Goal: Task Accomplishment & Management: Manage account settings

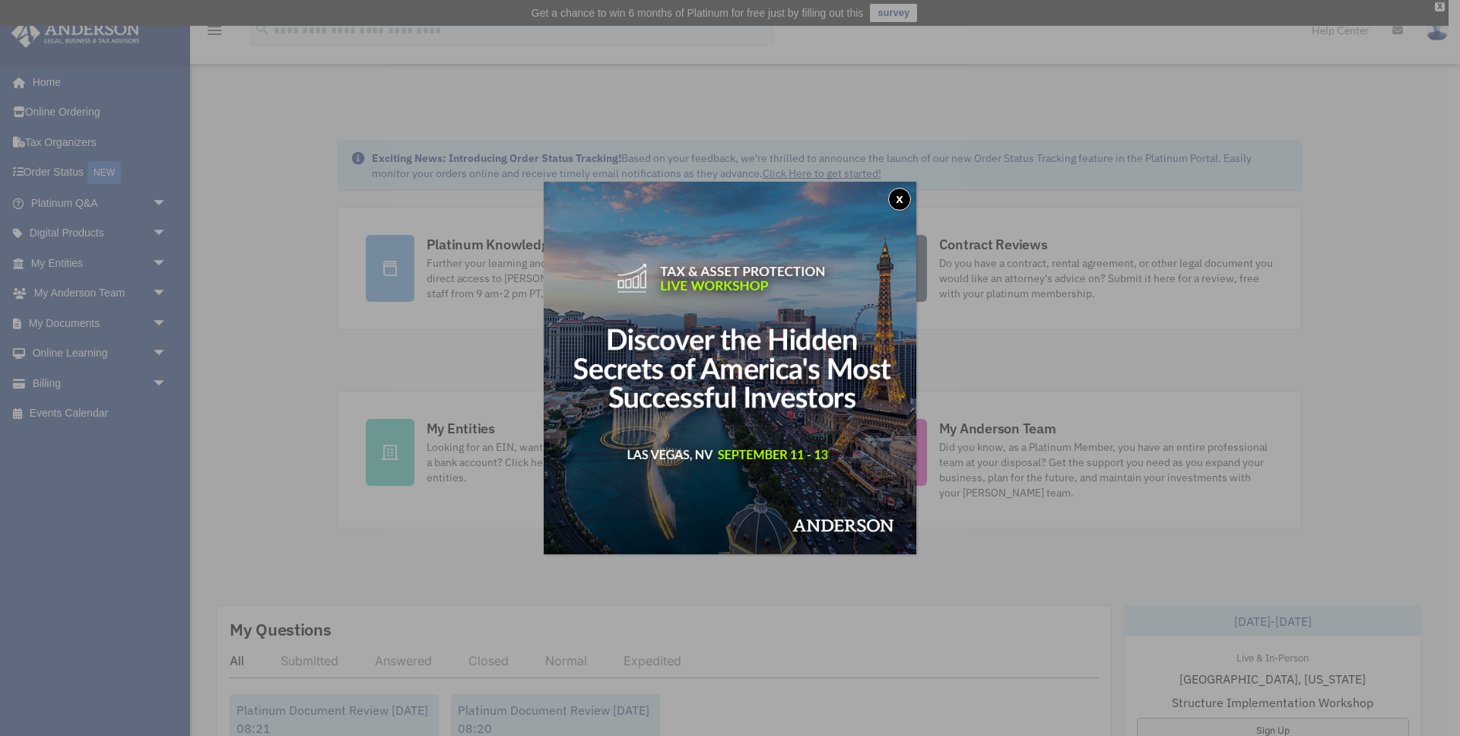
click at [905, 197] on button "x" at bounding box center [899, 199] width 23 height 23
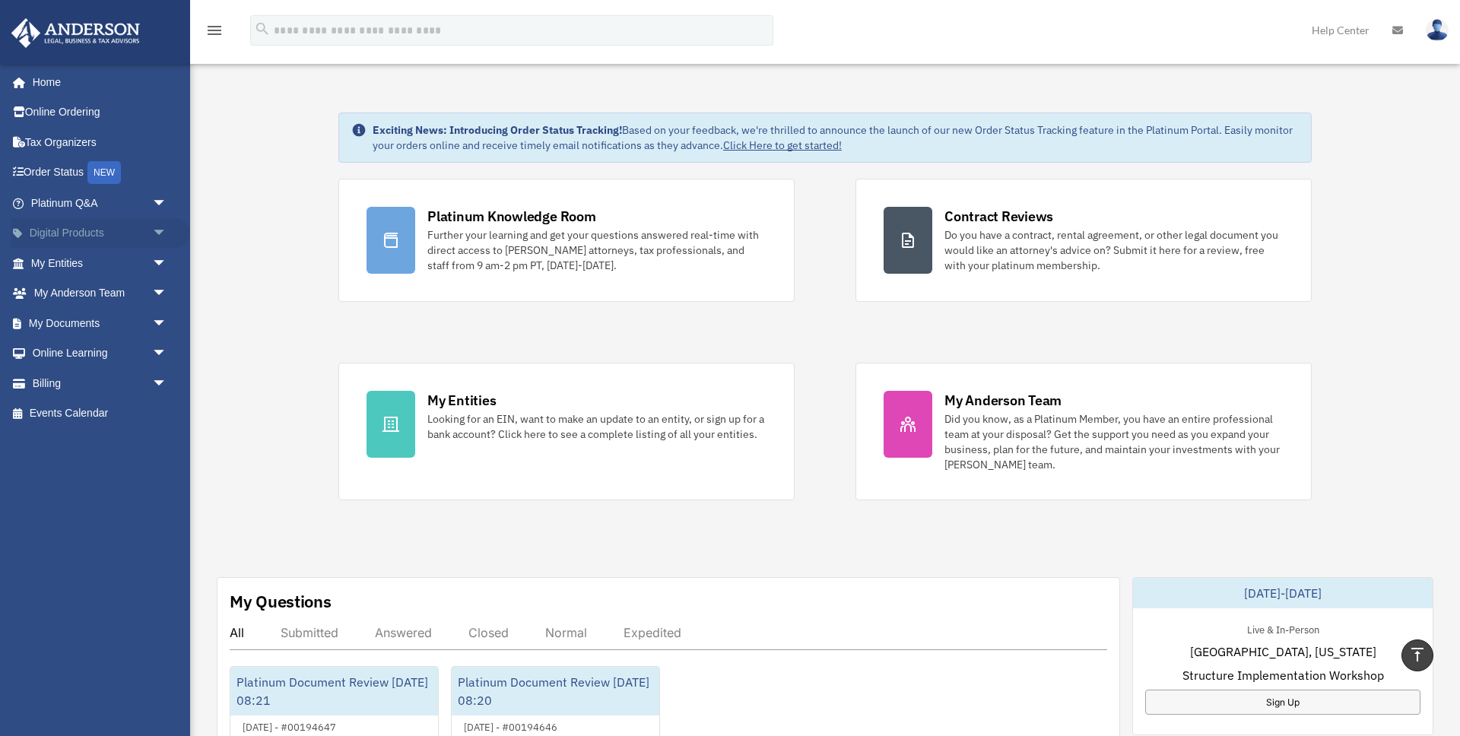
scroll to position [27, 0]
click at [143, 265] on link "My Entities arrow_drop_down" at bounding box center [100, 263] width 179 height 30
click at [156, 265] on span "arrow_drop_down" at bounding box center [167, 263] width 30 height 31
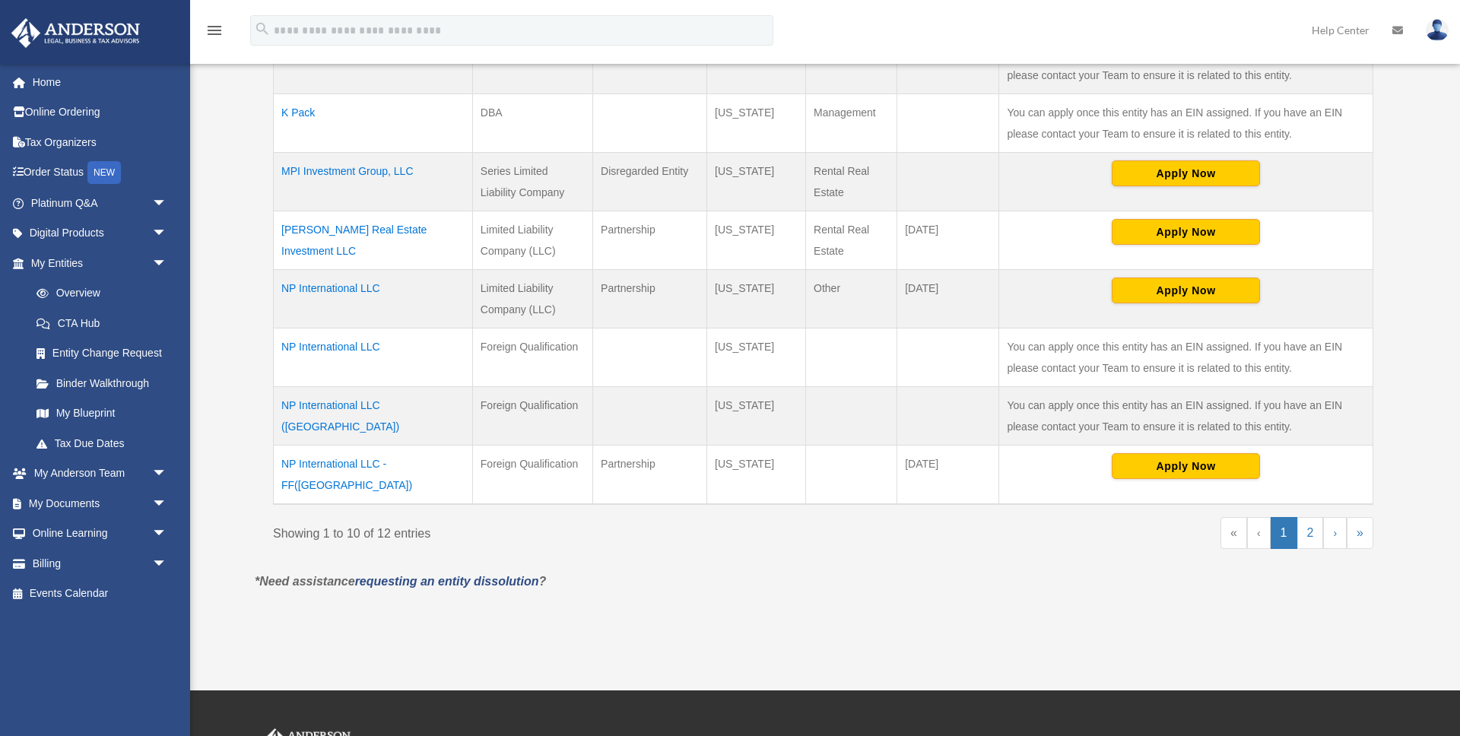
scroll to position [537, 0]
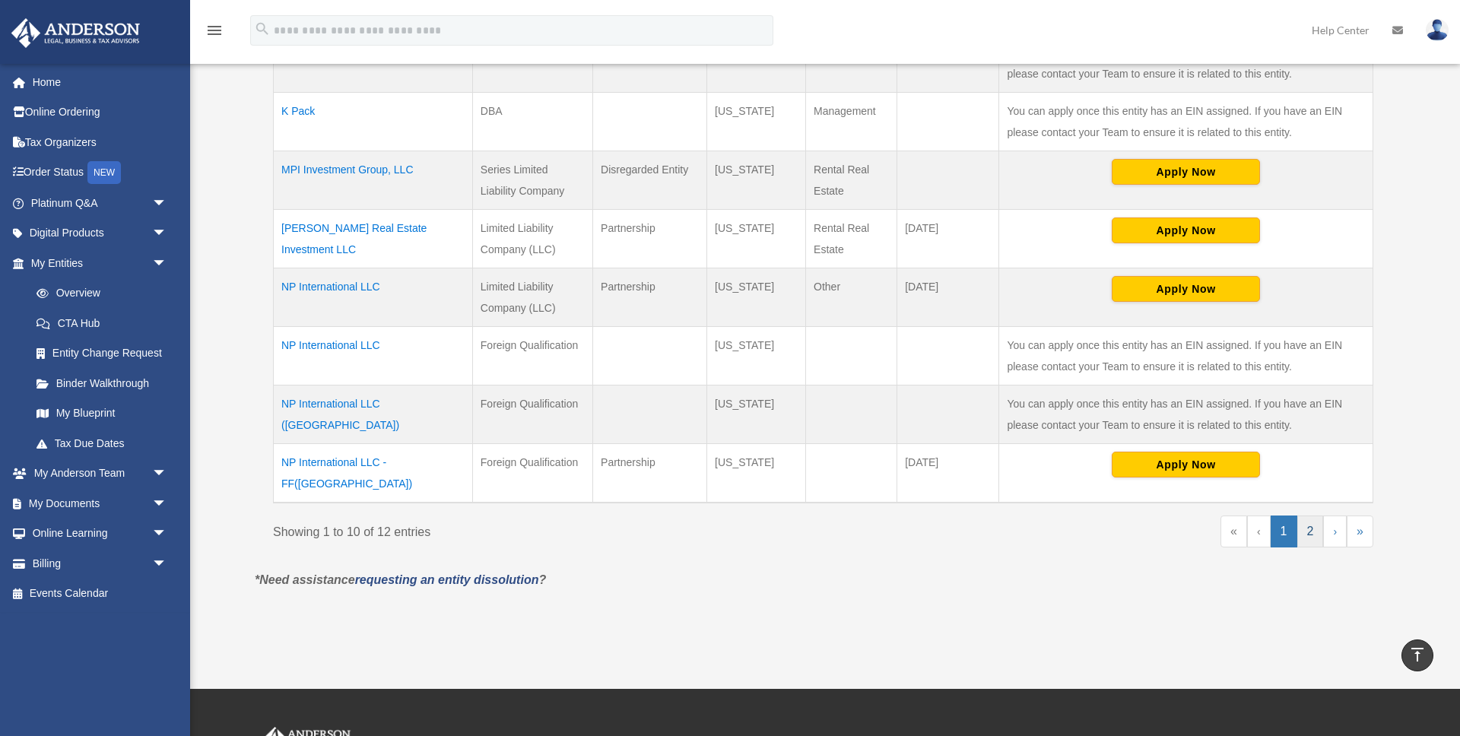
click at [1312, 518] on link "2" at bounding box center [1310, 531] width 27 height 32
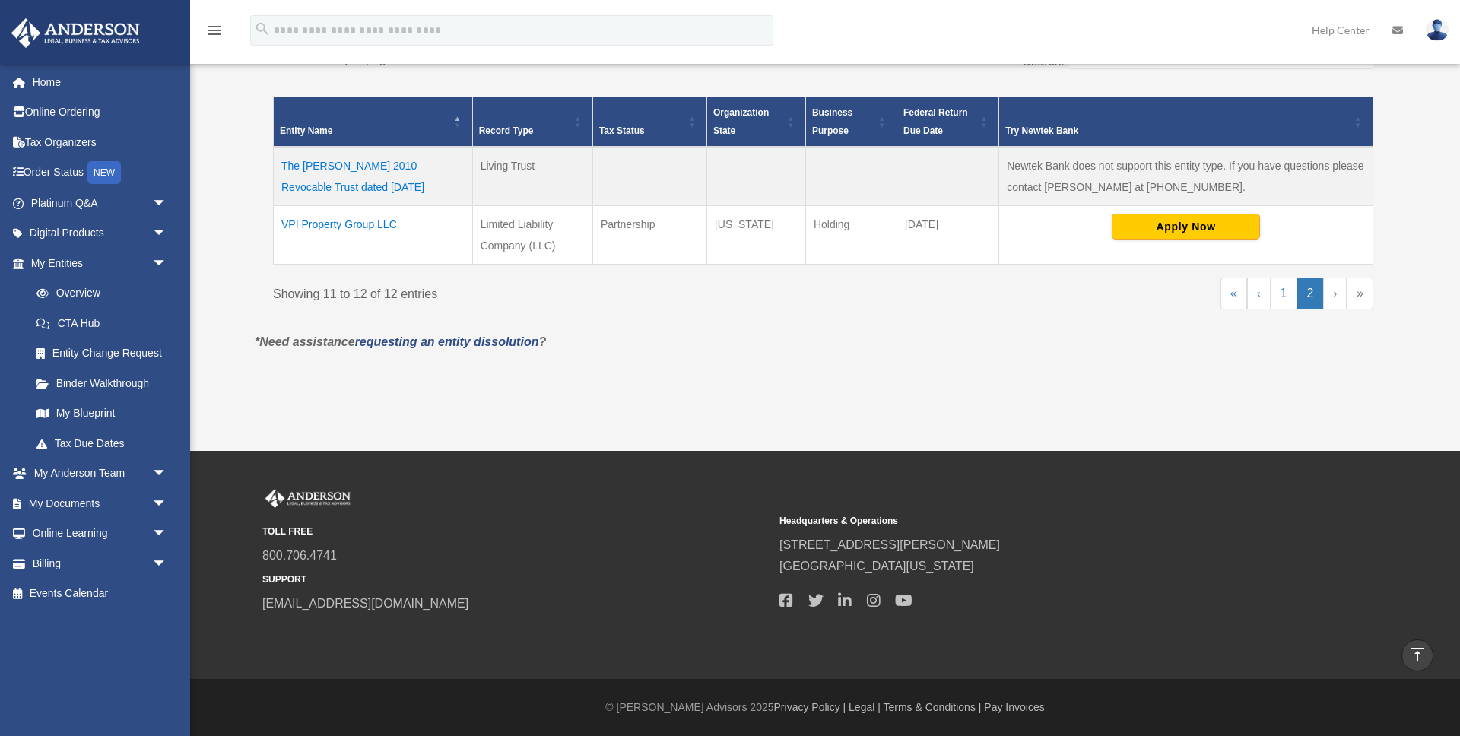
scroll to position [323, 0]
click at [1274, 289] on link "1" at bounding box center [1283, 294] width 27 height 32
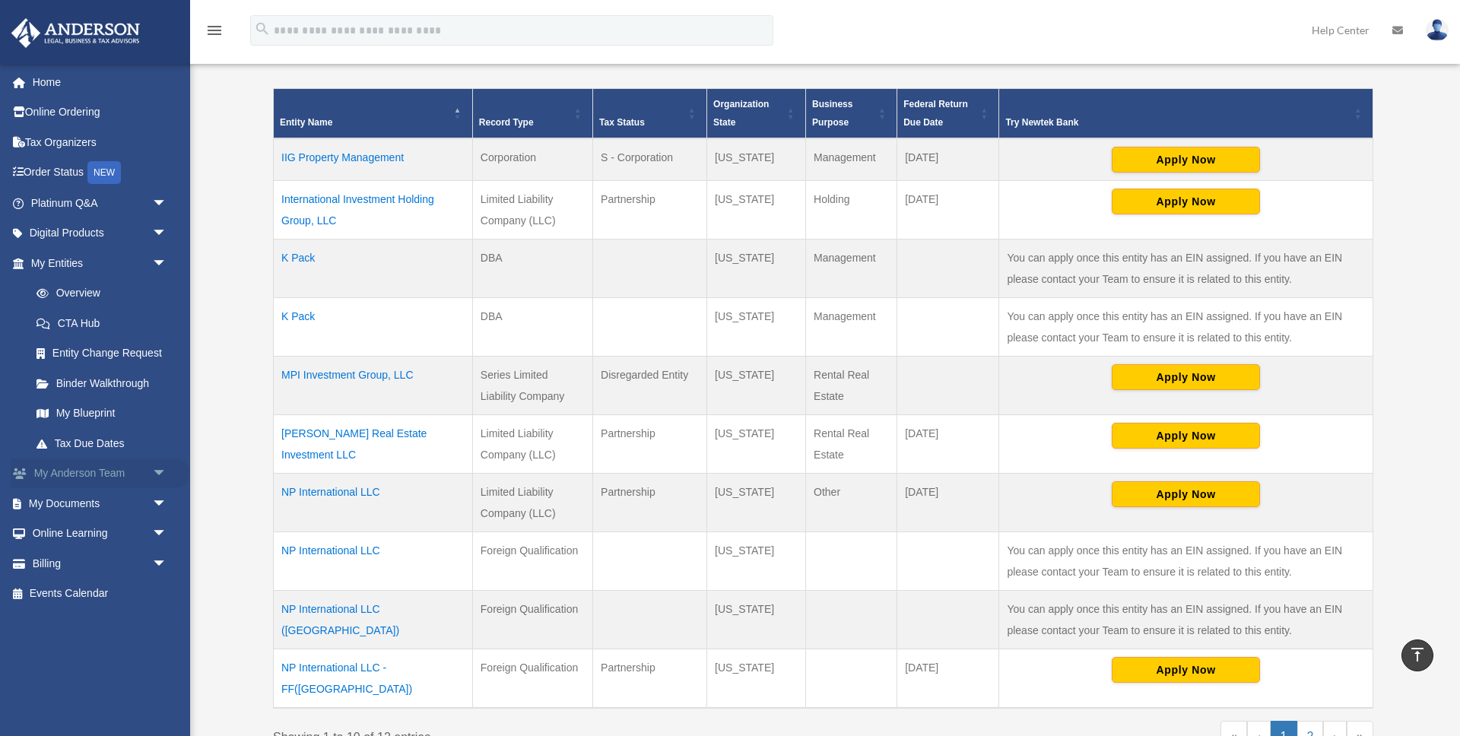
click at [119, 473] on link "My Anderson Team arrow_drop_down" at bounding box center [100, 473] width 179 height 30
click at [159, 503] on span "arrow_drop_down" at bounding box center [167, 503] width 30 height 31
click at [81, 537] on link "Box" at bounding box center [105, 534] width 169 height 30
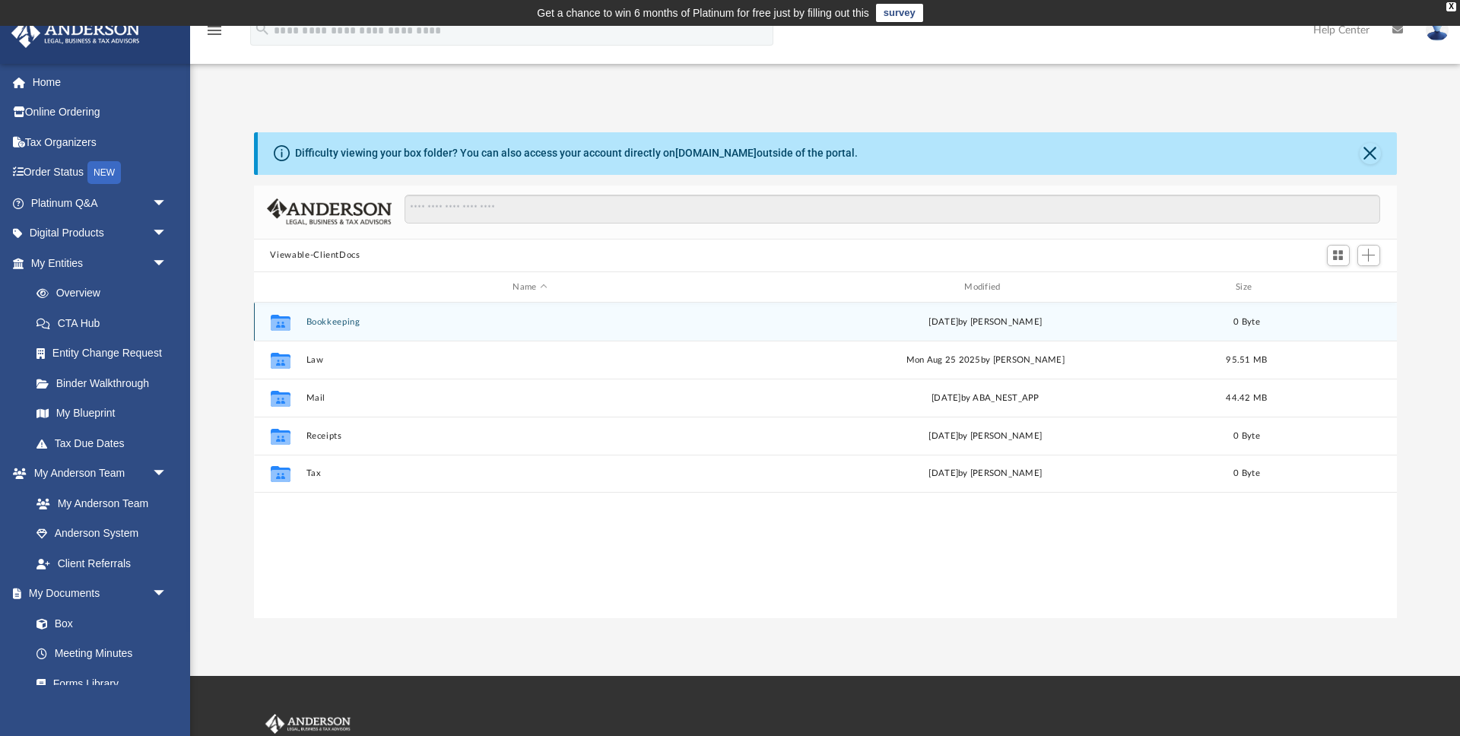
scroll to position [346, 1143]
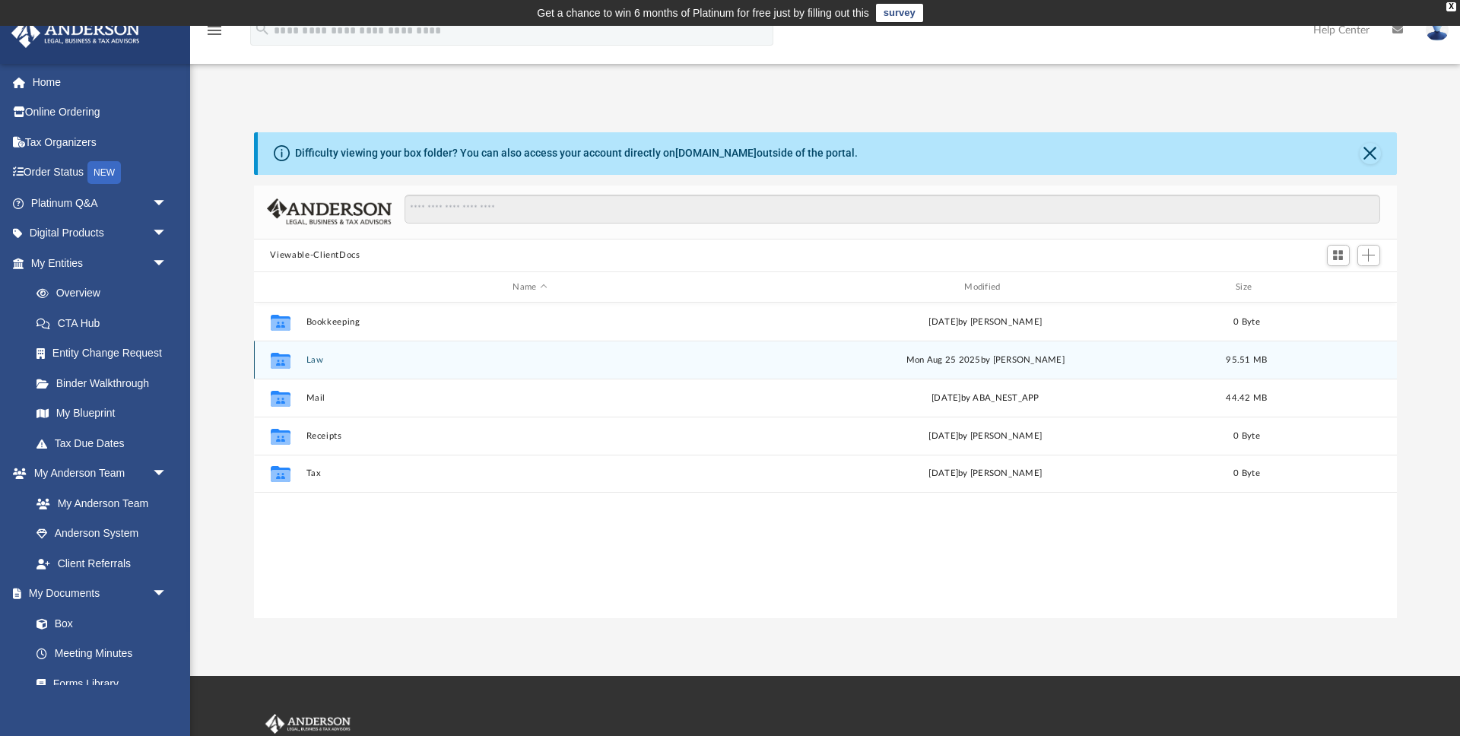
click at [312, 366] on div "Collaborated Folder Law [DATE] by [PERSON_NAME] 95.51 MB" at bounding box center [825, 360] width 1143 height 38
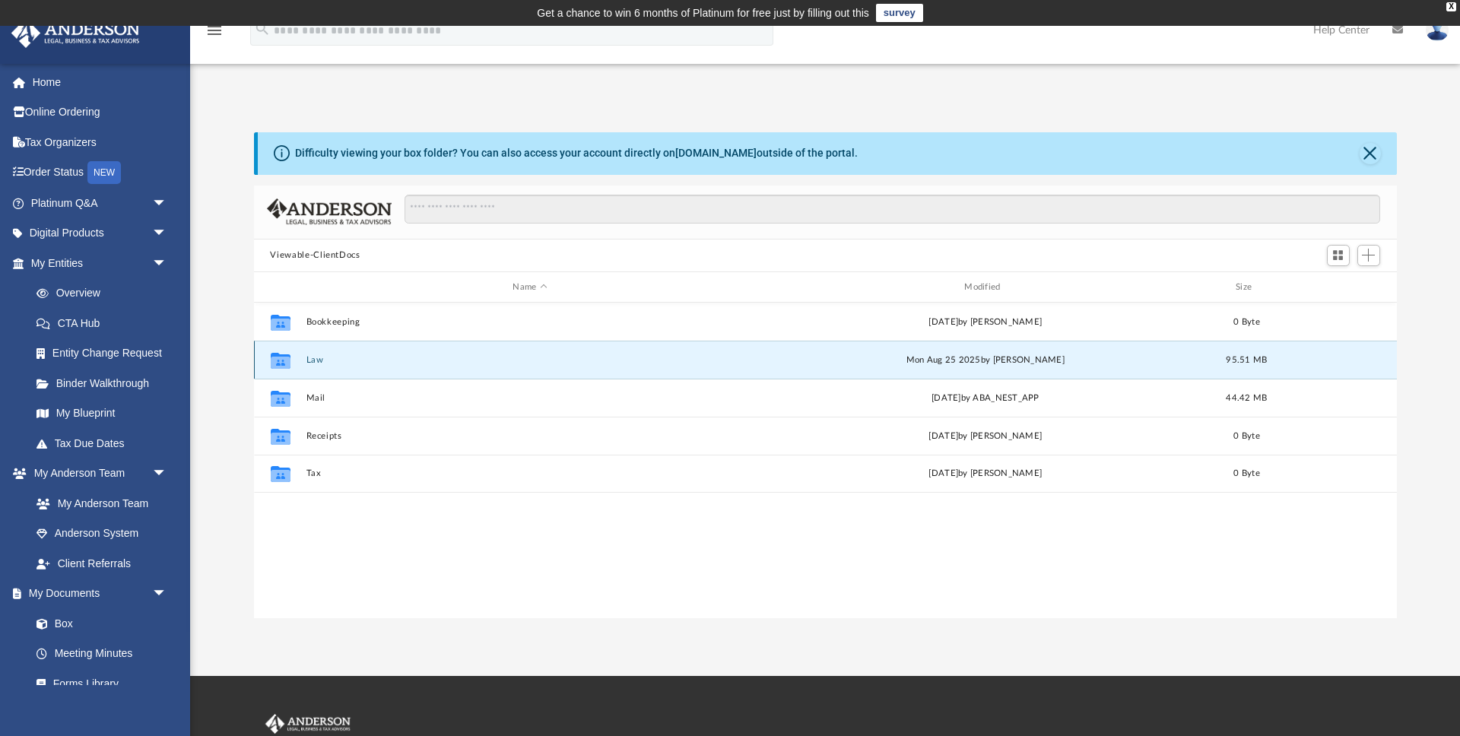
click at [315, 363] on button "Law" at bounding box center [530, 360] width 449 height 10
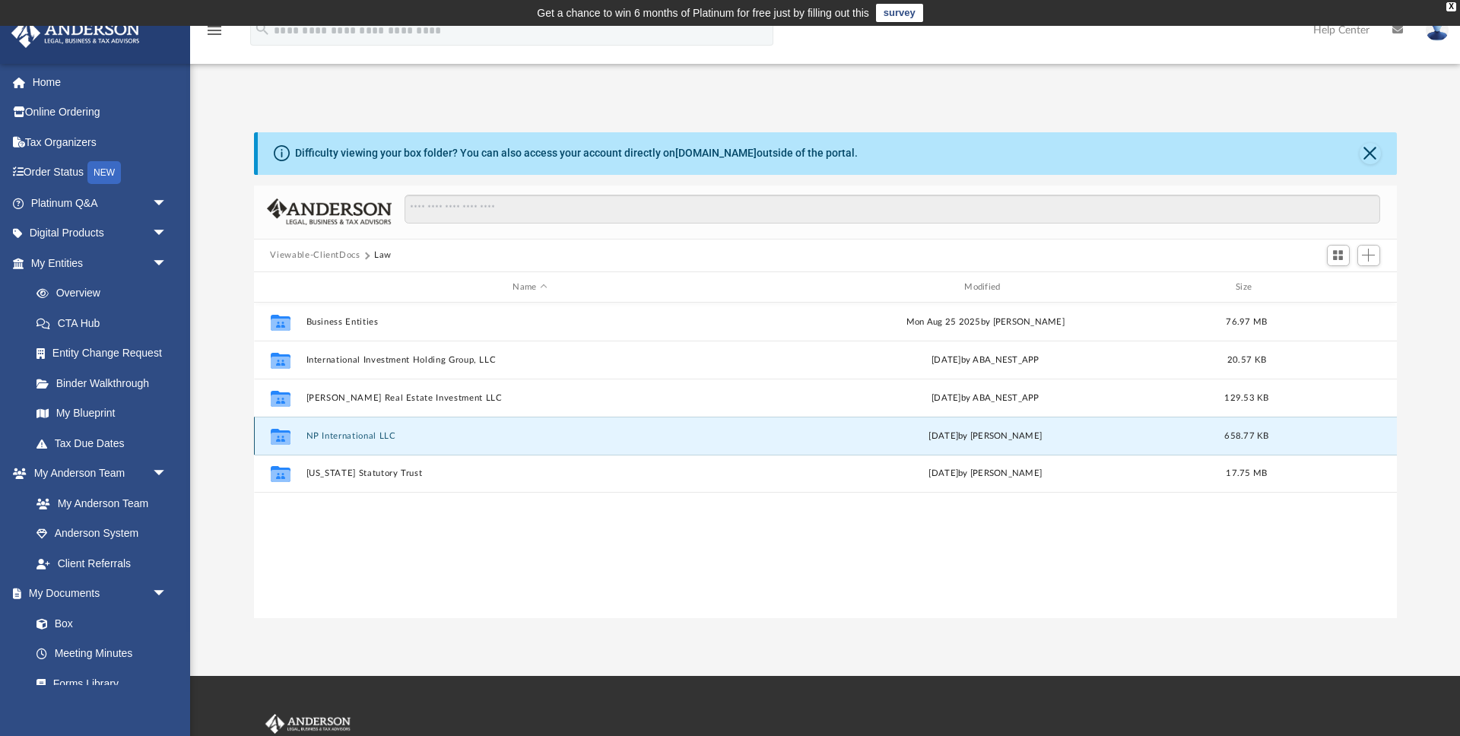
click at [341, 433] on button "NP International LLC" at bounding box center [530, 436] width 449 height 10
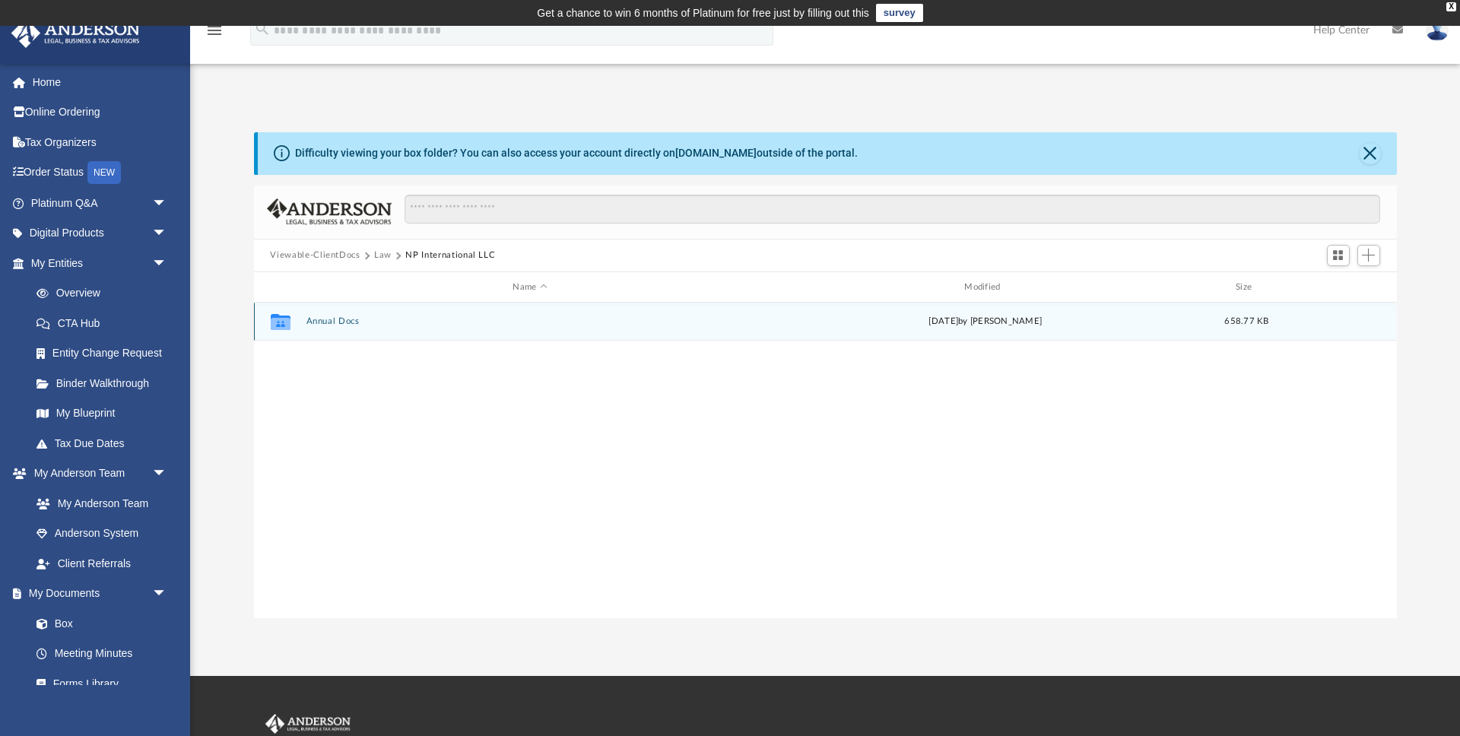
click at [326, 328] on div "Collaborated Folder Annual Docs Mon Jun 2 2025 by Emily Levy 658.77 KB" at bounding box center [825, 322] width 1143 height 38
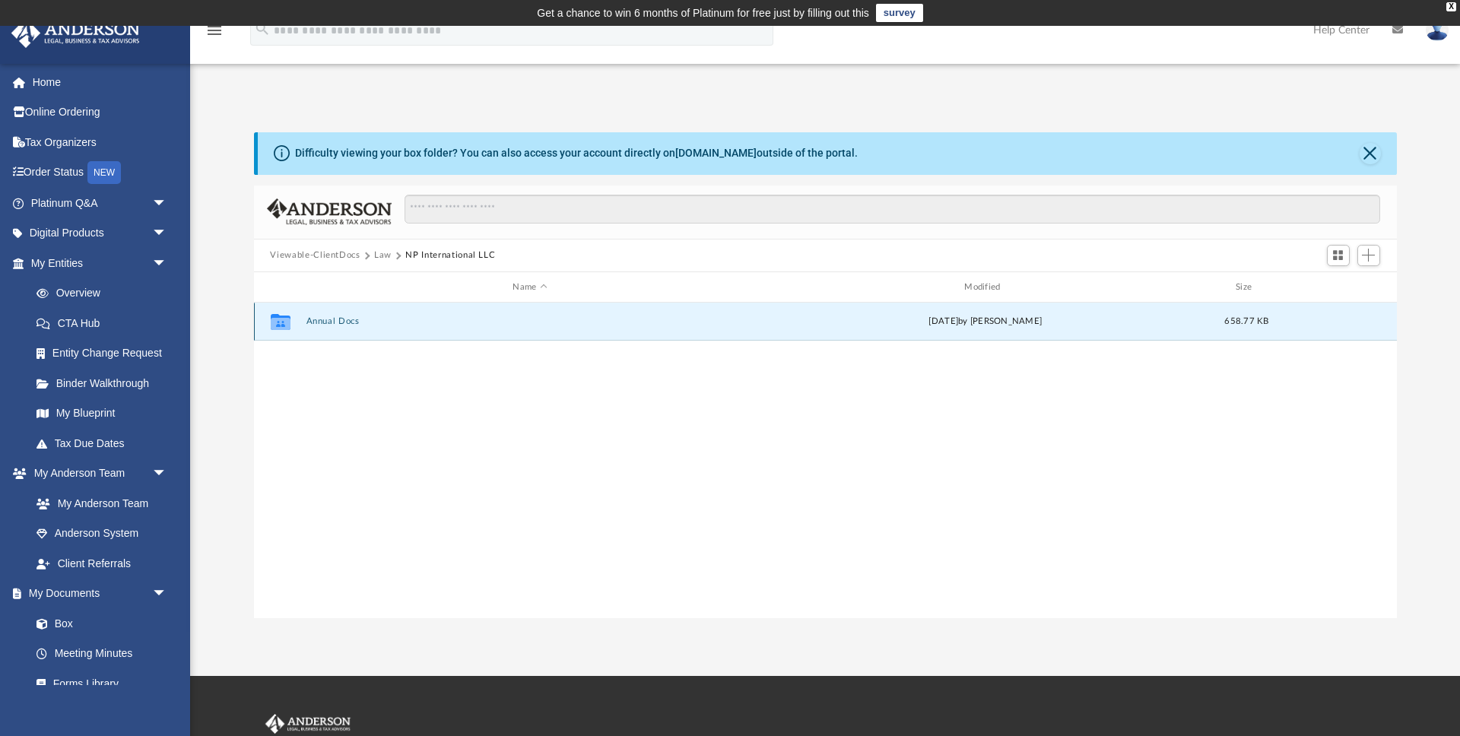
click at [331, 319] on button "Annual Docs" at bounding box center [530, 322] width 449 height 10
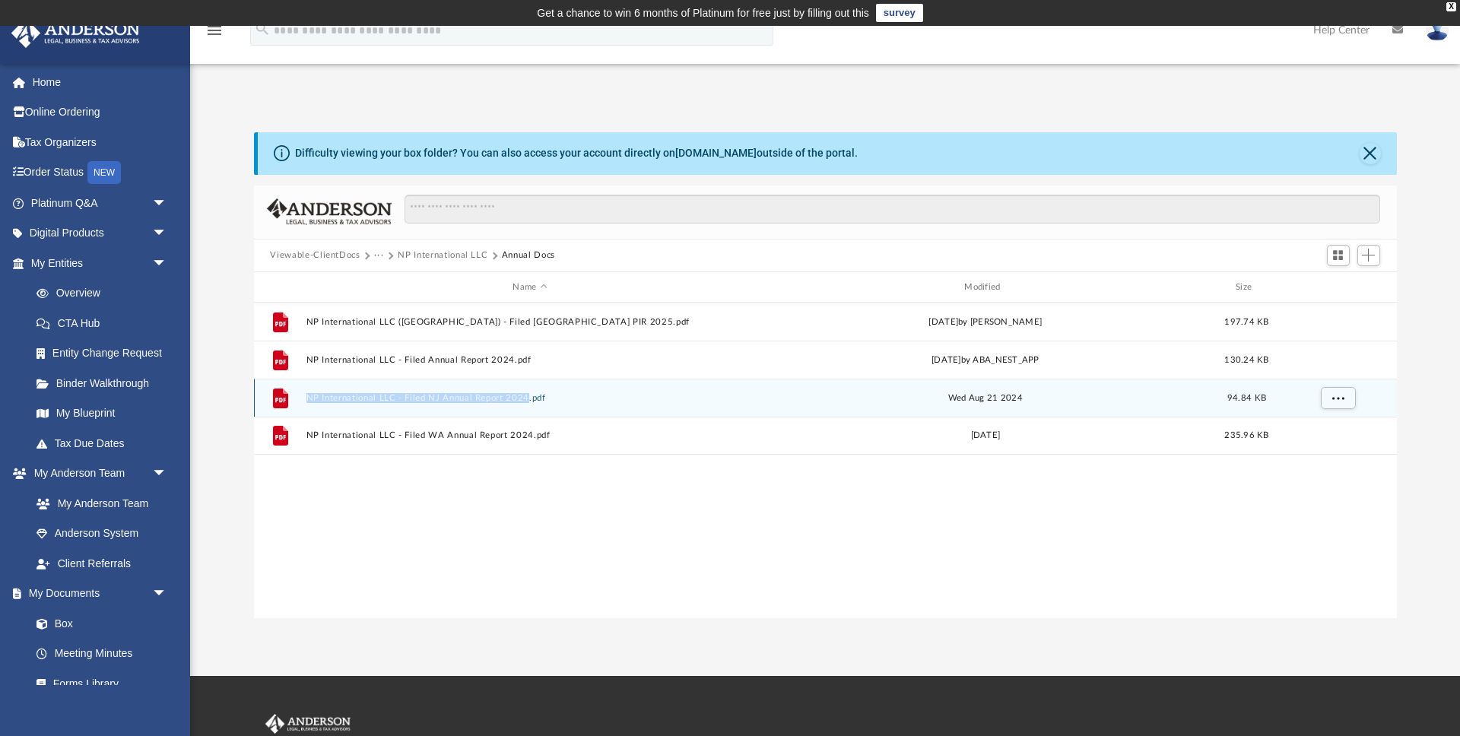
drag, startPoint x: 299, startPoint y: 399, endPoint x: 525, endPoint y: 400, distance: 225.8
click at [525, 400] on div "File NP International LLC - Filed NJ Annual Report 2024.pdf Wed Aug 21 2024 94.…" at bounding box center [825, 398] width 1143 height 38
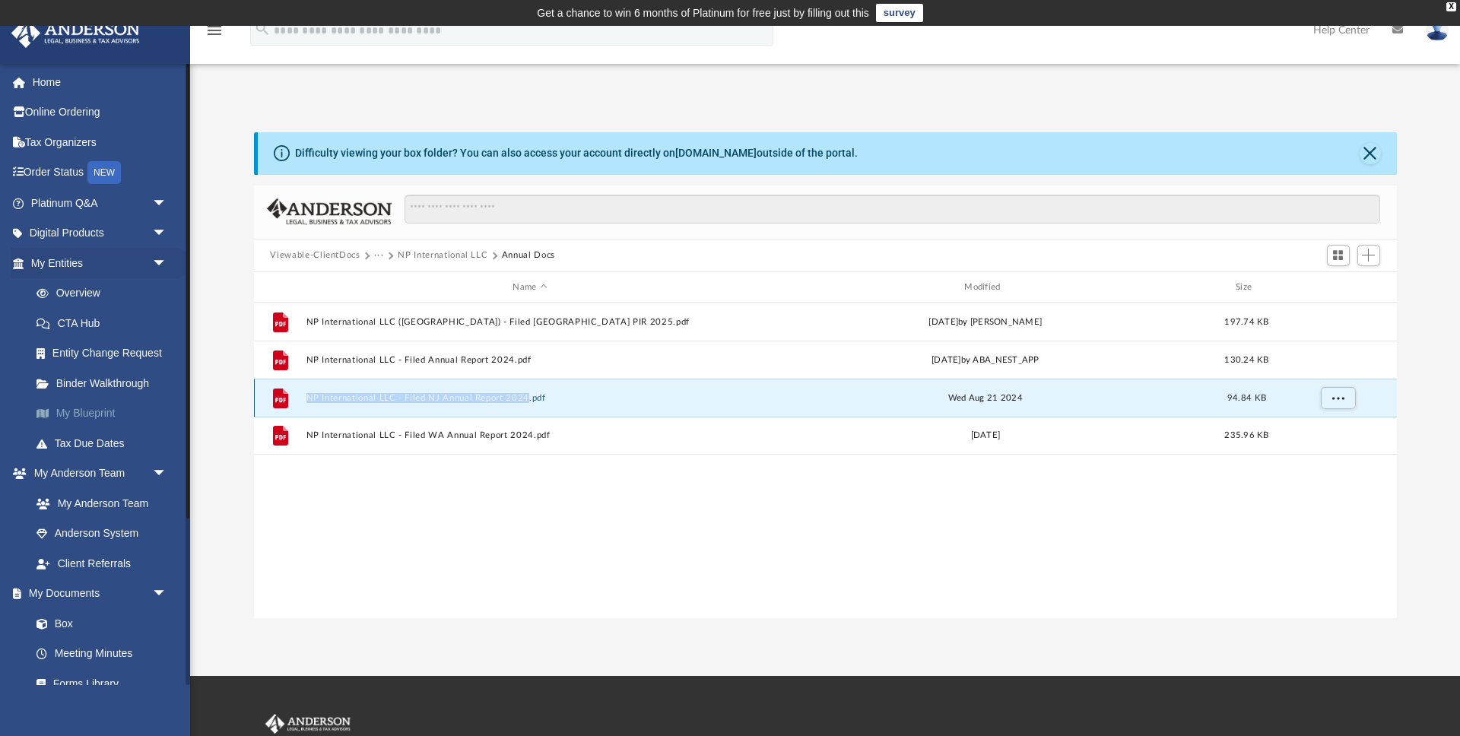
copy button "NP International LLC - Filed NJ Annual Report 2024"
click at [115, 500] on link "My Anderson Team" at bounding box center [105, 503] width 169 height 30
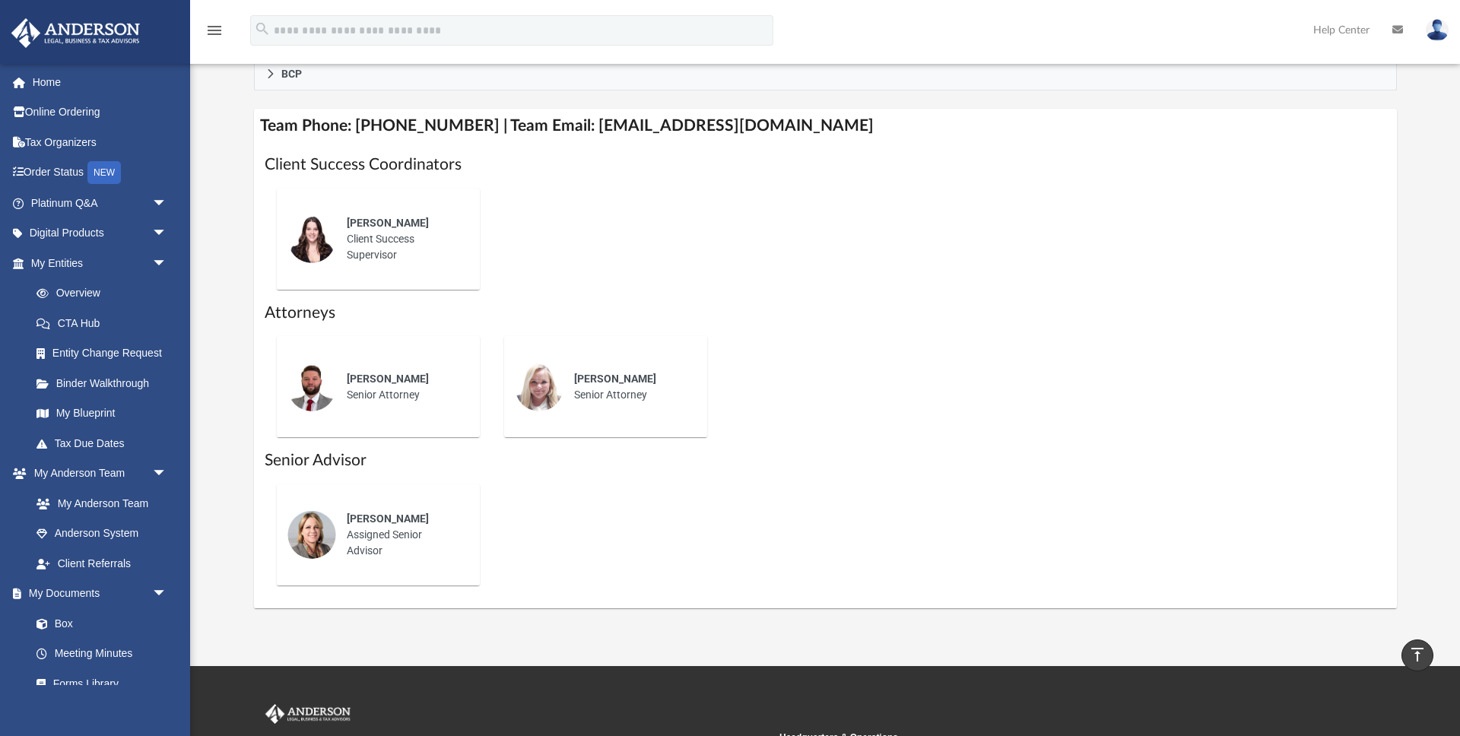
scroll to position [552, 0]
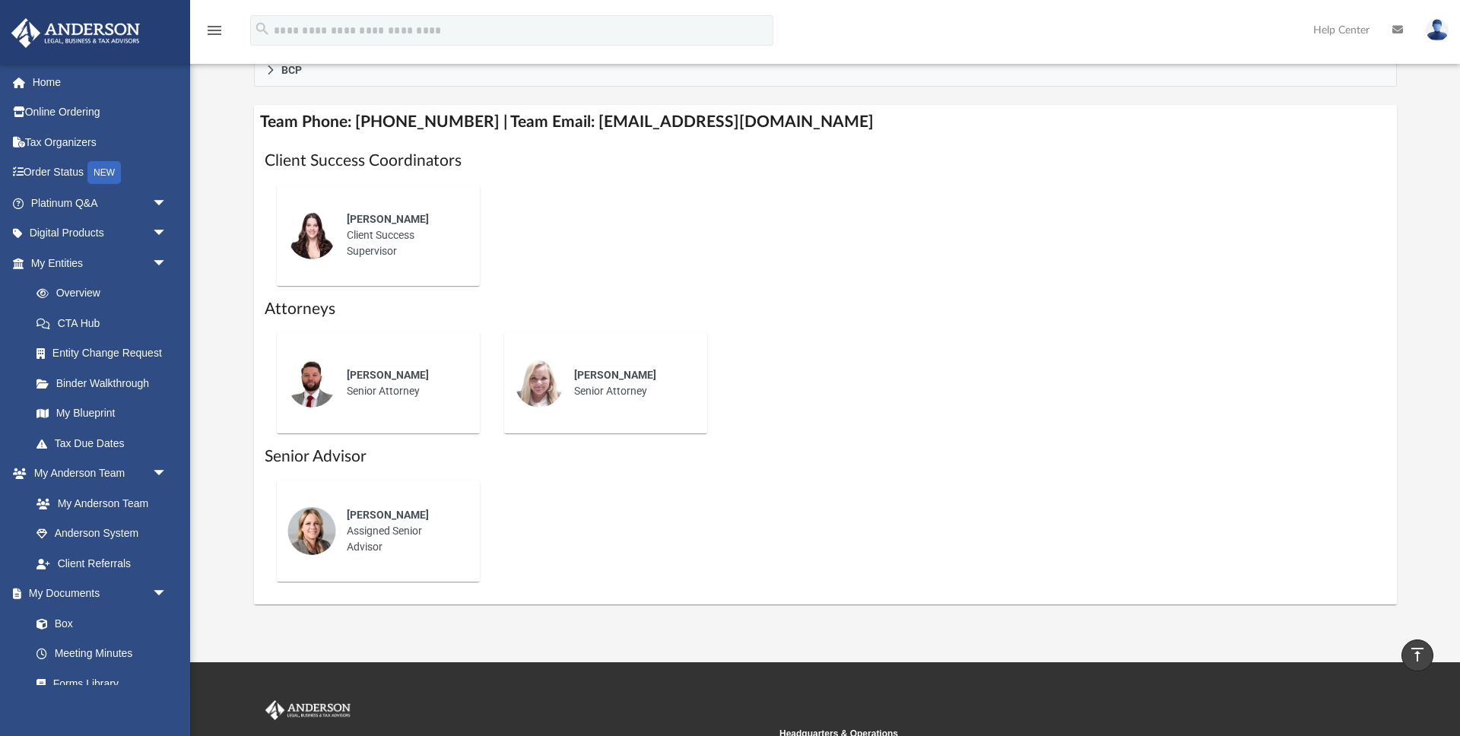
click at [366, 239] on div "Jennie Wilson Client Success Supervisor" at bounding box center [402, 235] width 133 height 69
click at [314, 235] on img at bounding box center [311, 235] width 49 height 49
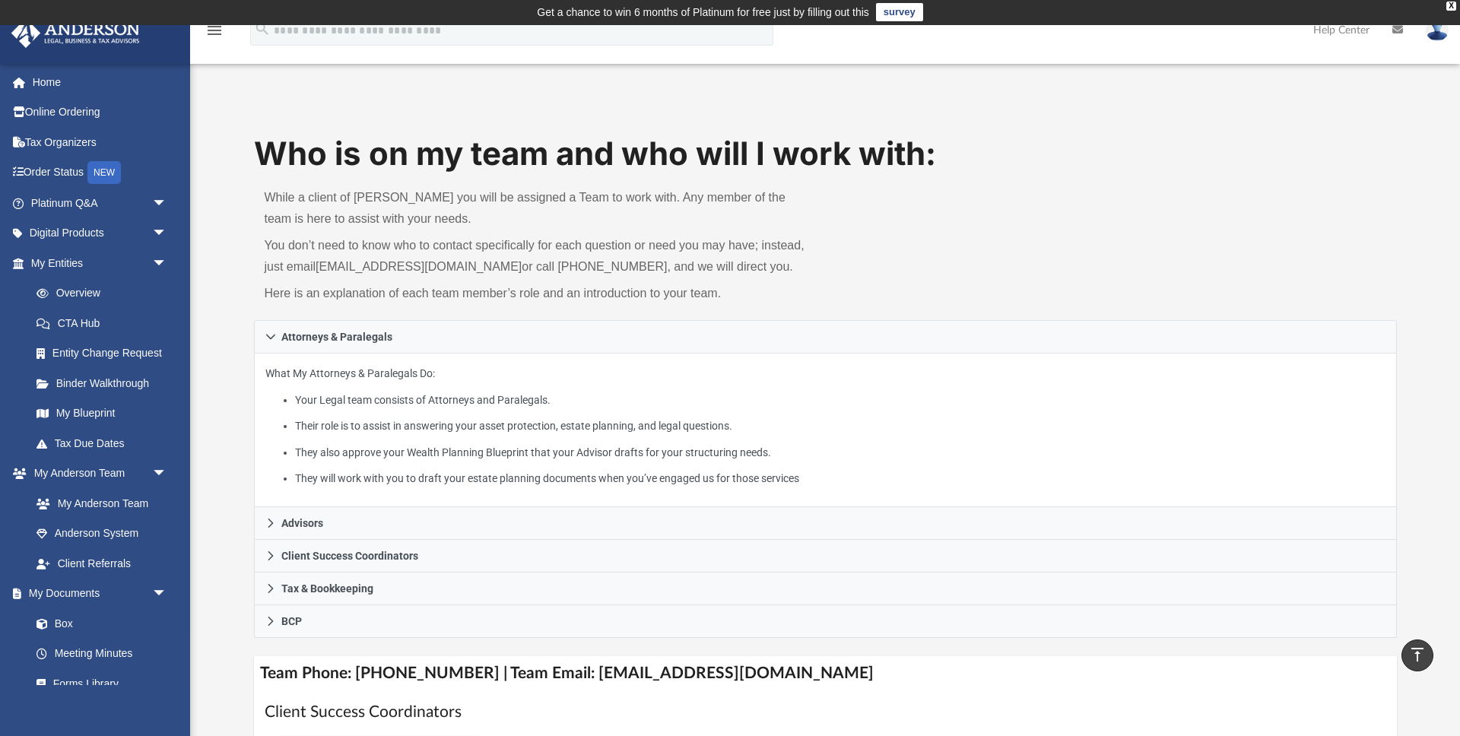
scroll to position [0, 0]
click at [157, 227] on span "arrow_drop_down" at bounding box center [167, 233] width 30 height 31
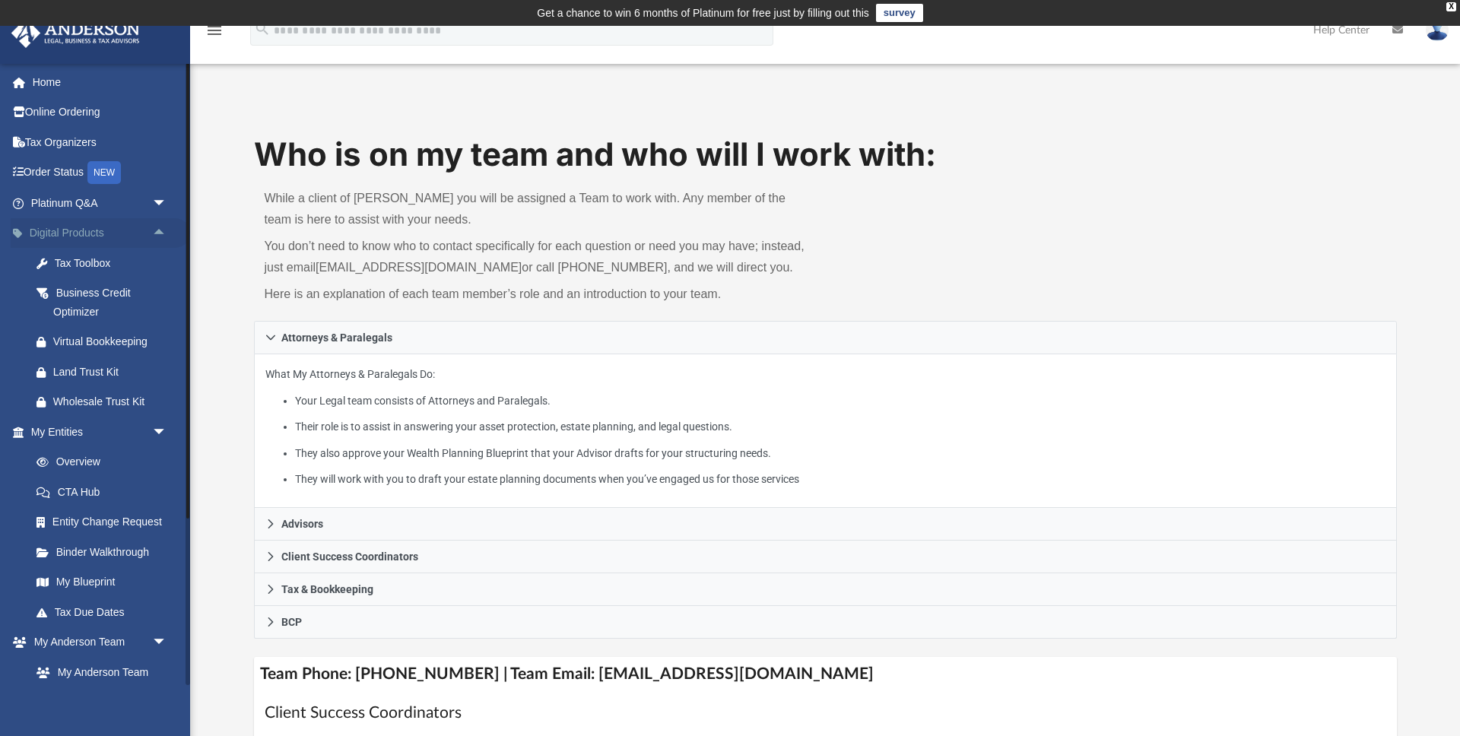
click at [157, 227] on span "arrow_drop_up" at bounding box center [167, 233] width 30 height 31
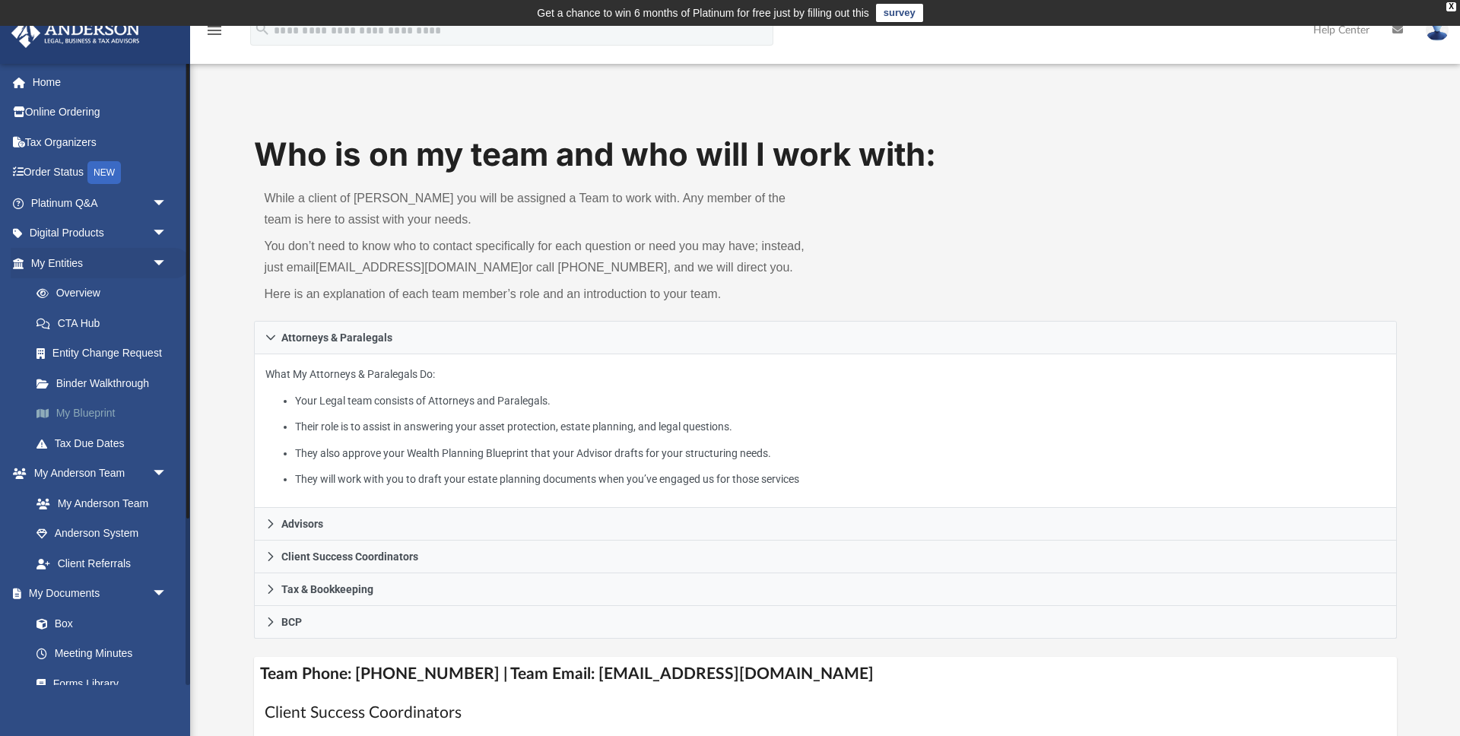
click at [88, 417] on link "My Blueprint" at bounding box center [105, 413] width 169 height 30
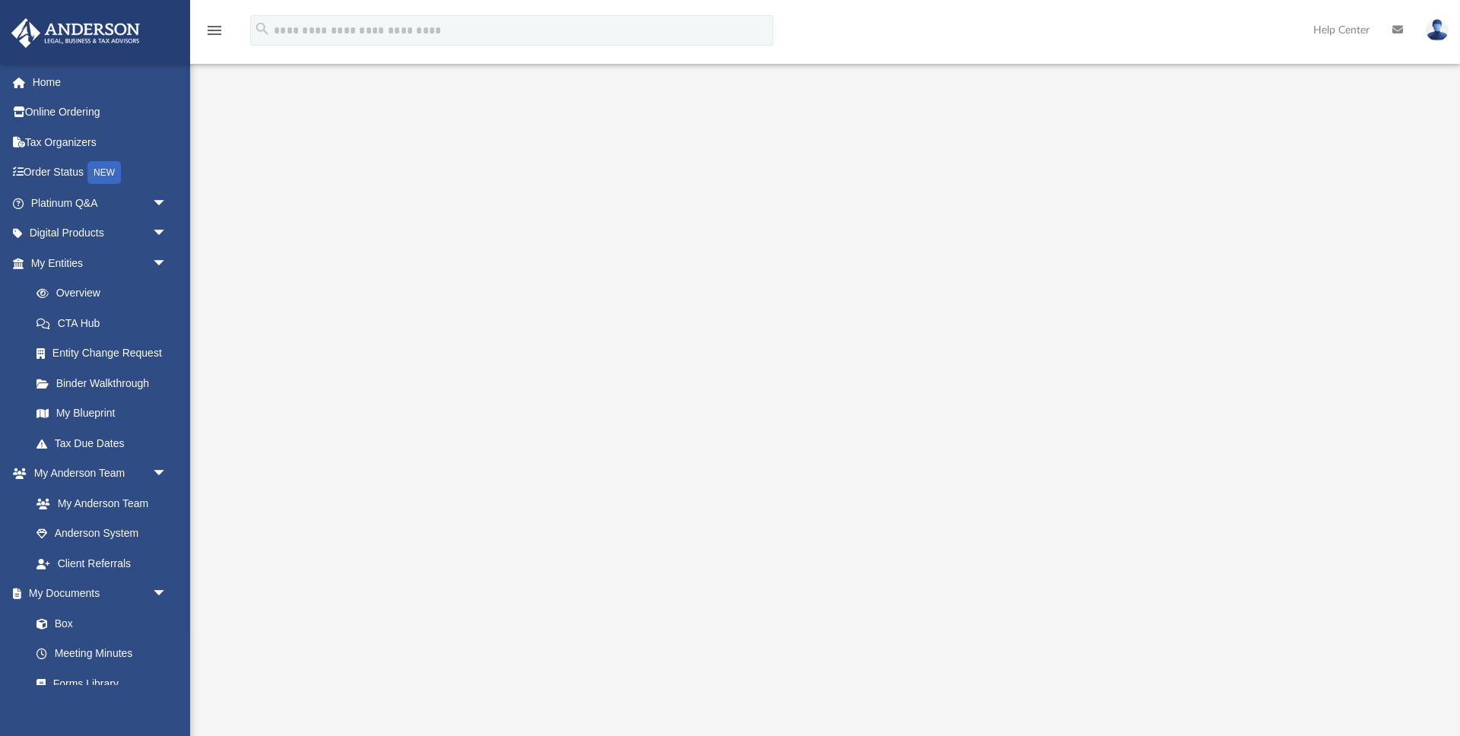
scroll to position [62, 0]
click at [99, 357] on link "Entity Change Request" at bounding box center [105, 353] width 169 height 30
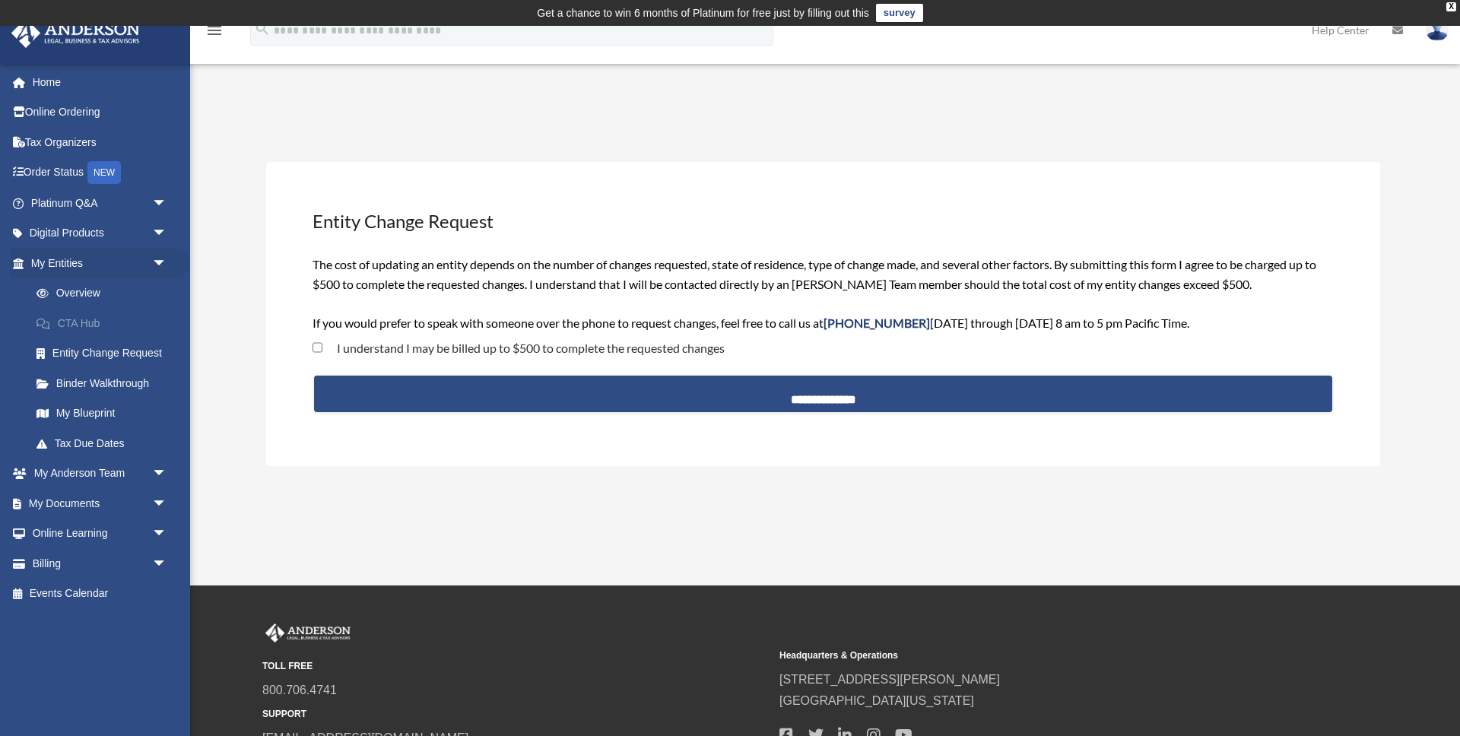
click at [74, 326] on link "CTA Hub" at bounding box center [105, 323] width 169 height 30
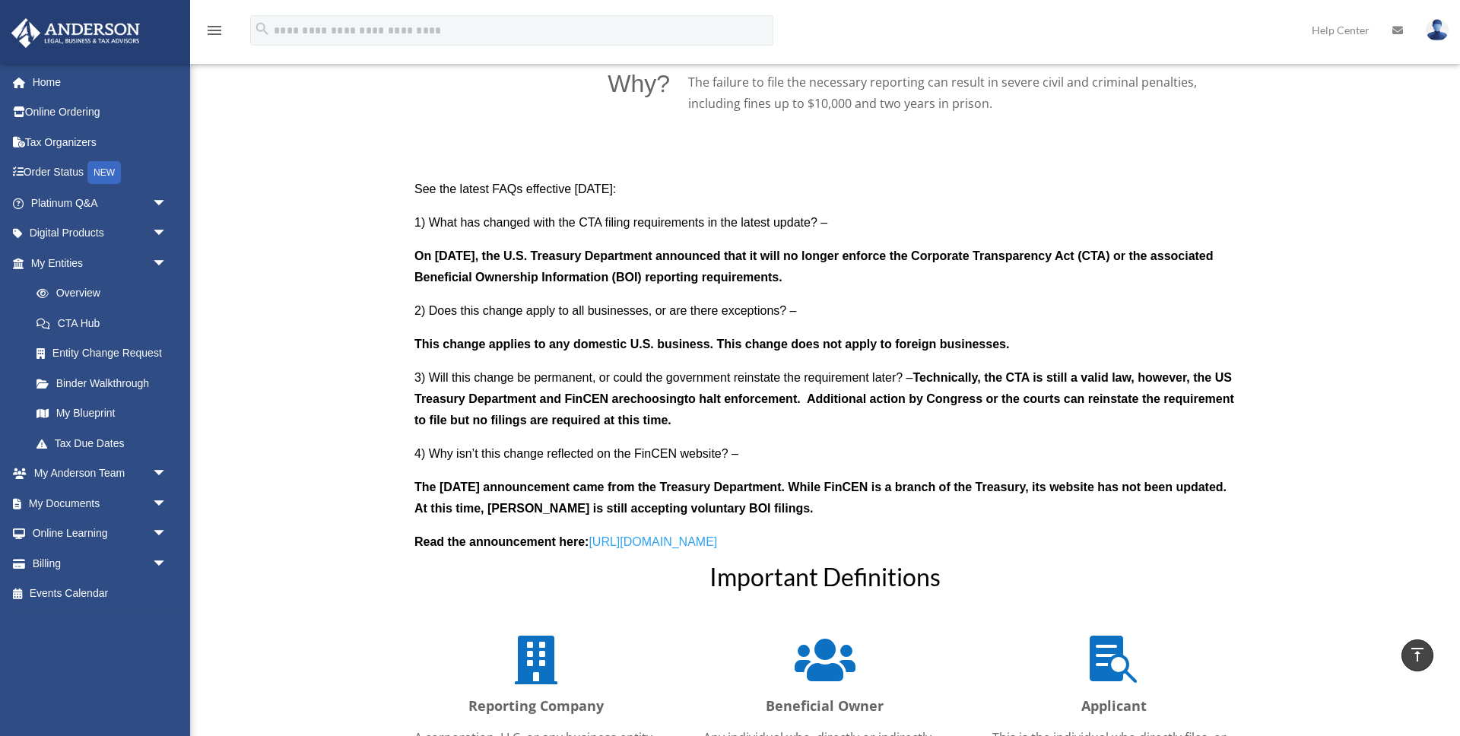
scroll to position [1323, 0]
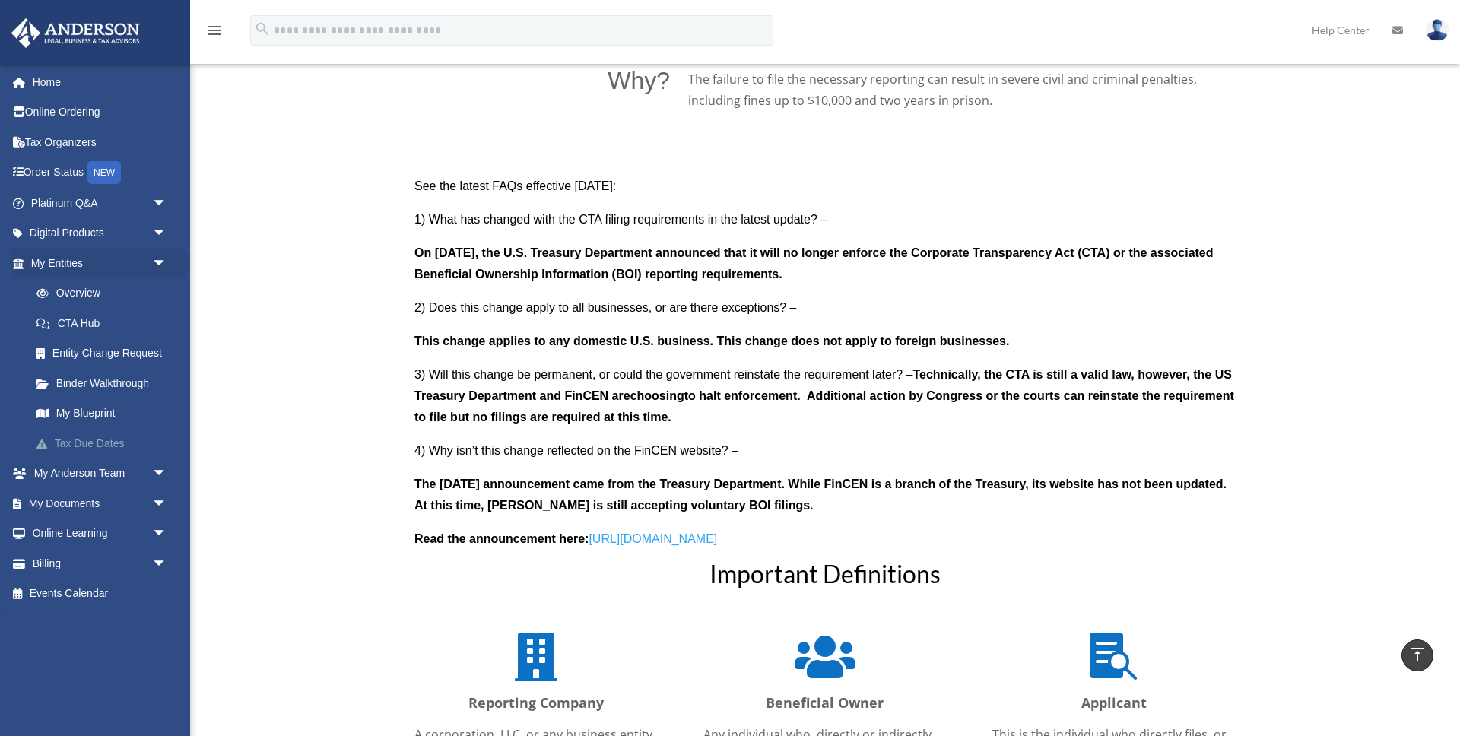
click at [89, 437] on link "Tax Due Dates" at bounding box center [105, 443] width 169 height 30
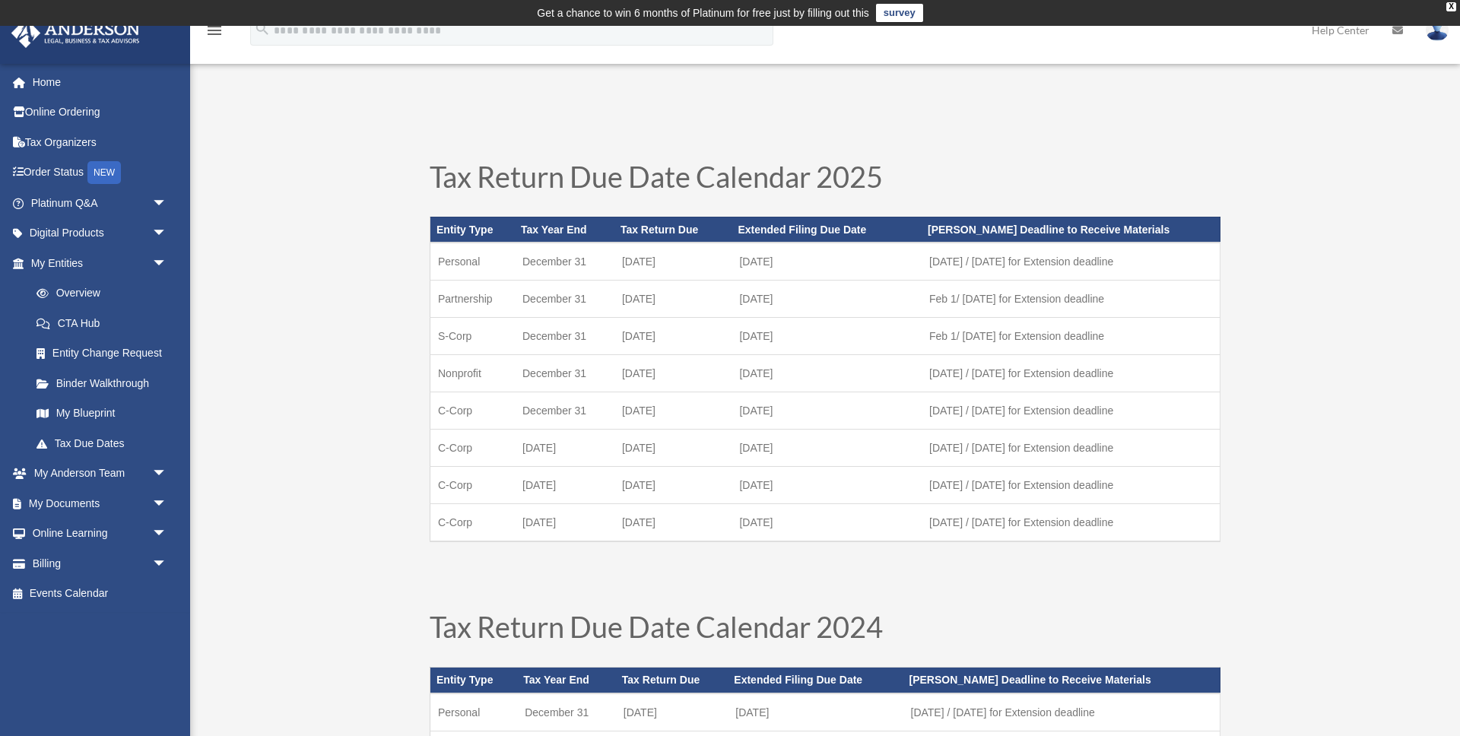
click at [888, 300] on td "[DATE]" at bounding box center [826, 299] width 190 height 37
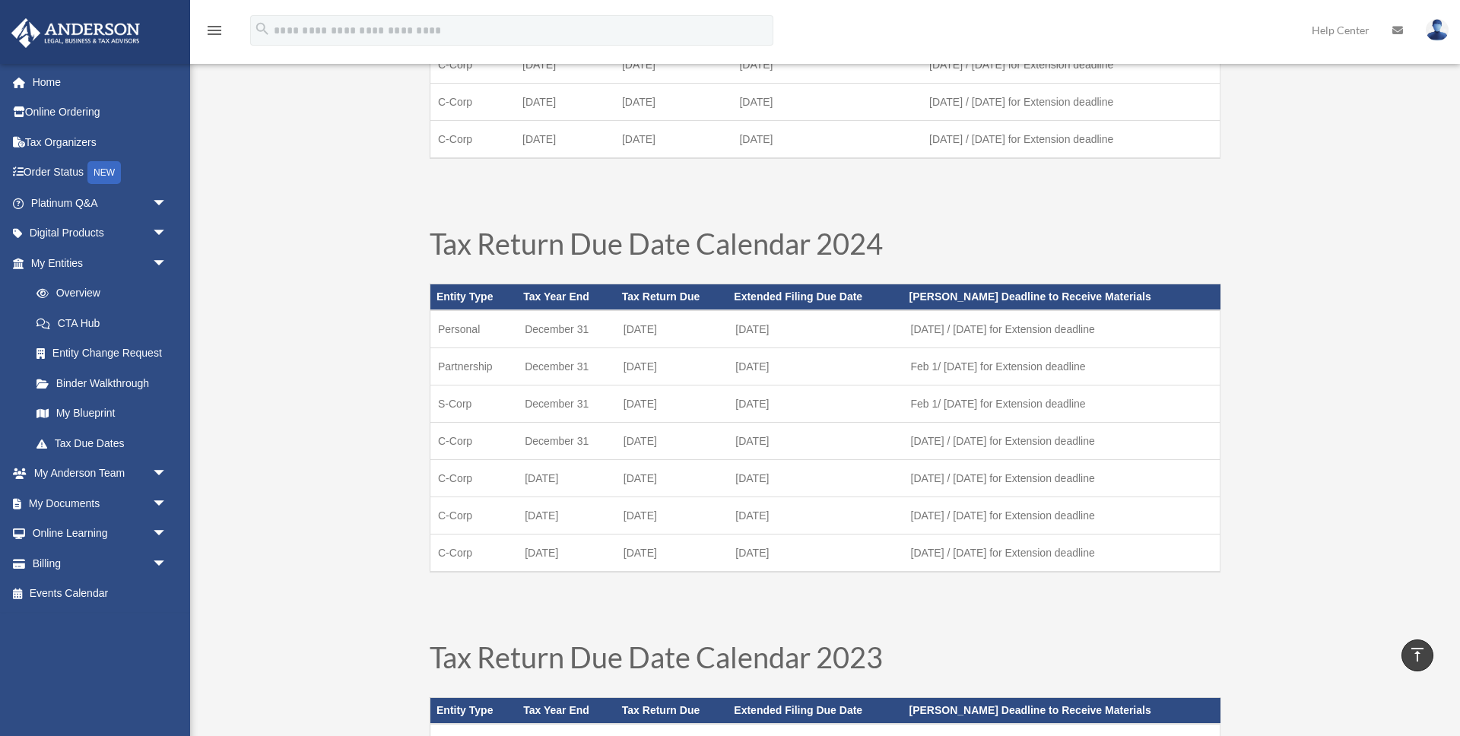
scroll to position [379, 0]
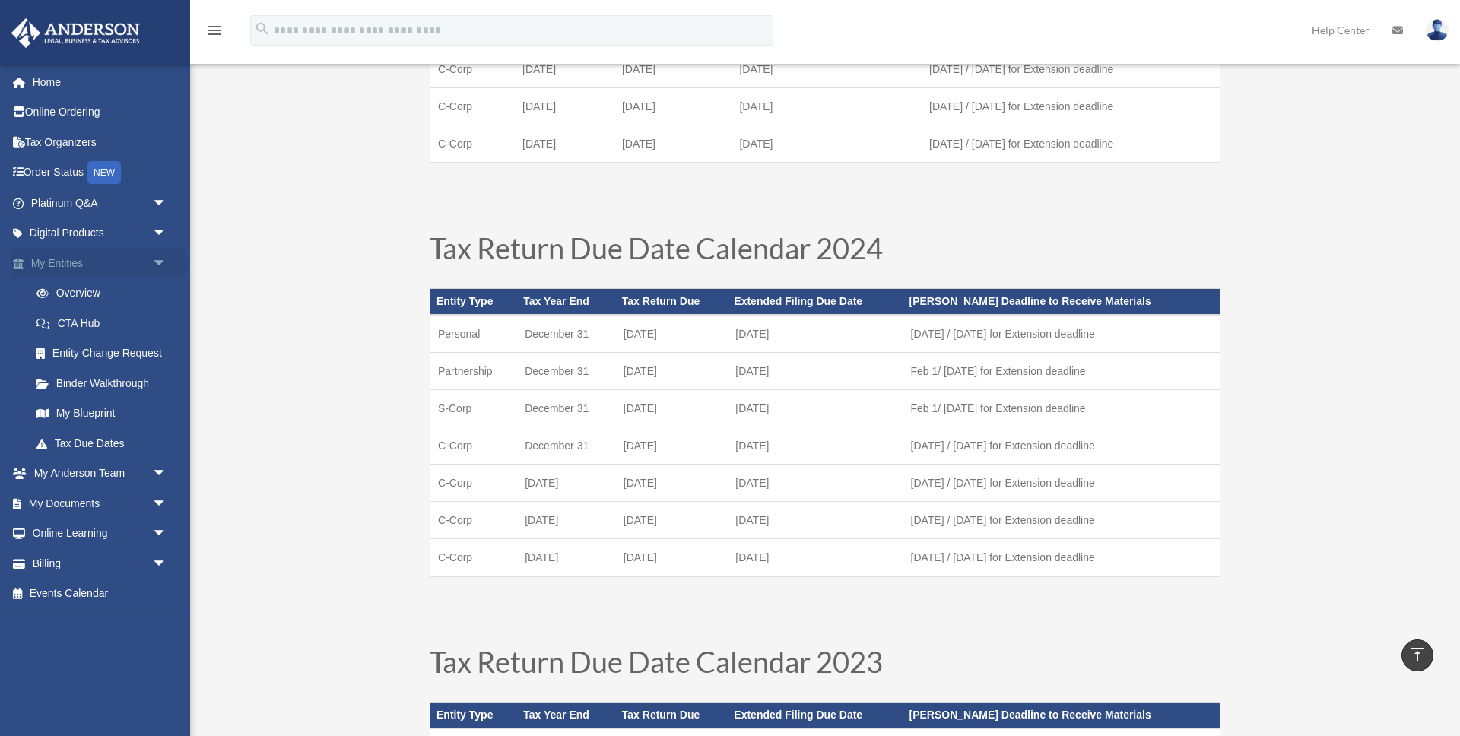
click at [160, 264] on span "arrow_drop_down" at bounding box center [167, 263] width 30 height 31
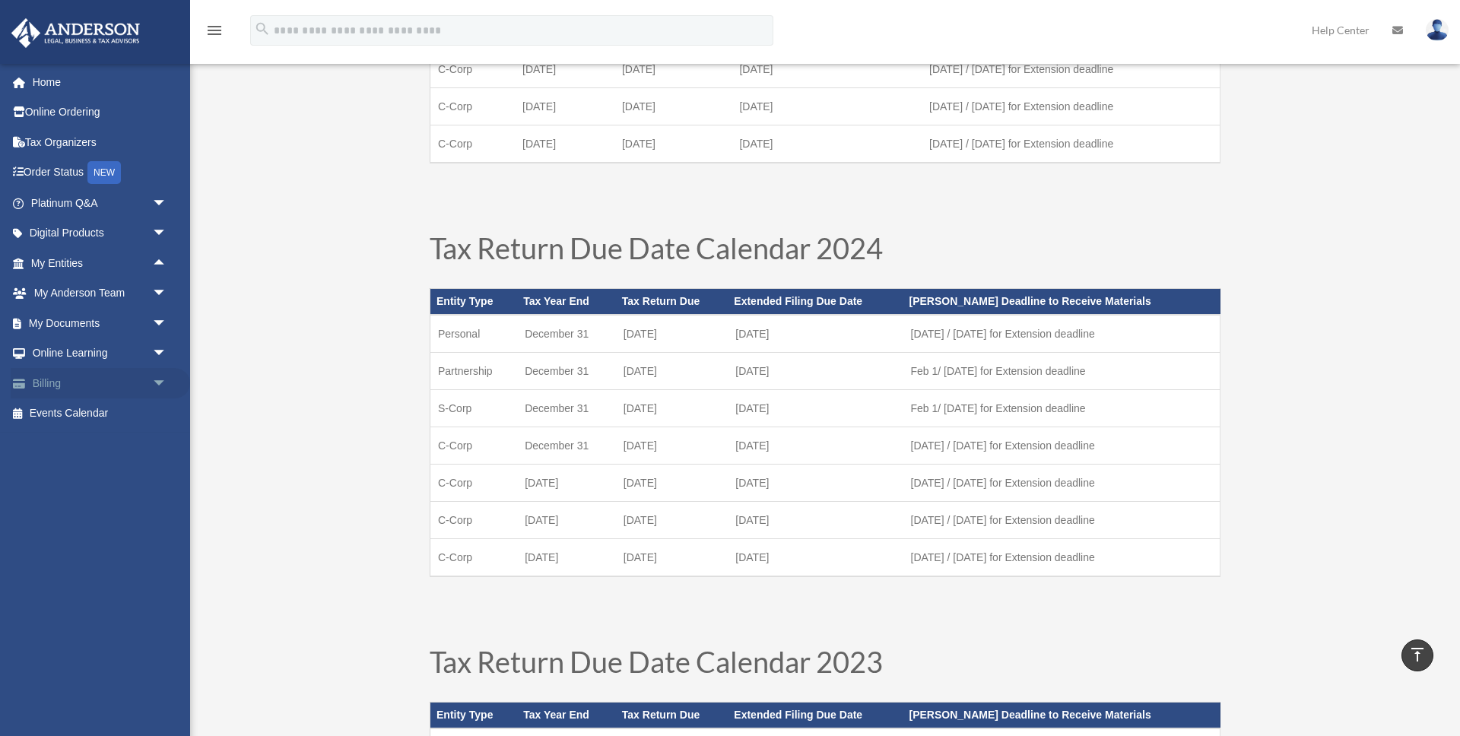
click at [154, 385] on span "arrow_drop_down" at bounding box center [167, 383] width 30 height 31
click at [125, 421] on link "$ Open Invoices" at bounding box center [105, 413] width 169 height 31
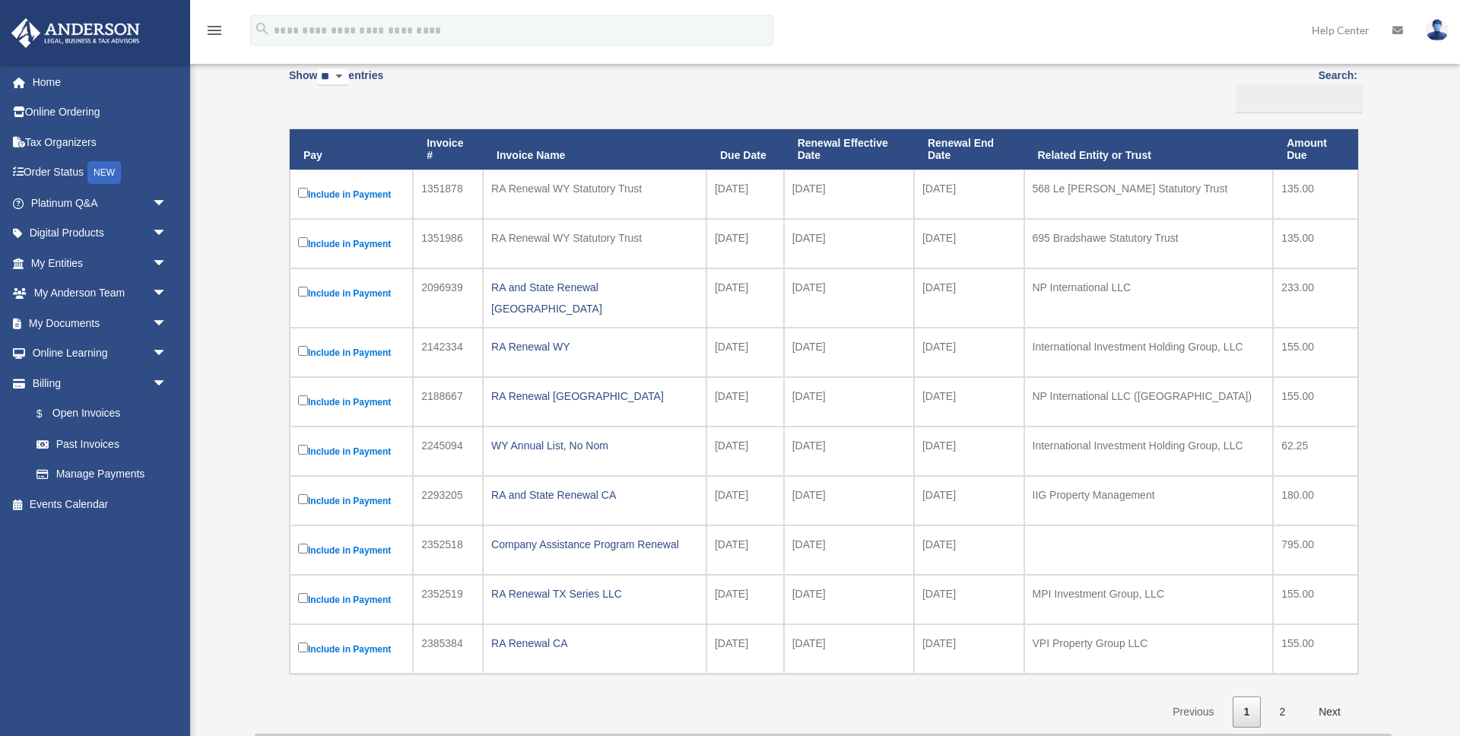
scroll to position [182, 0]
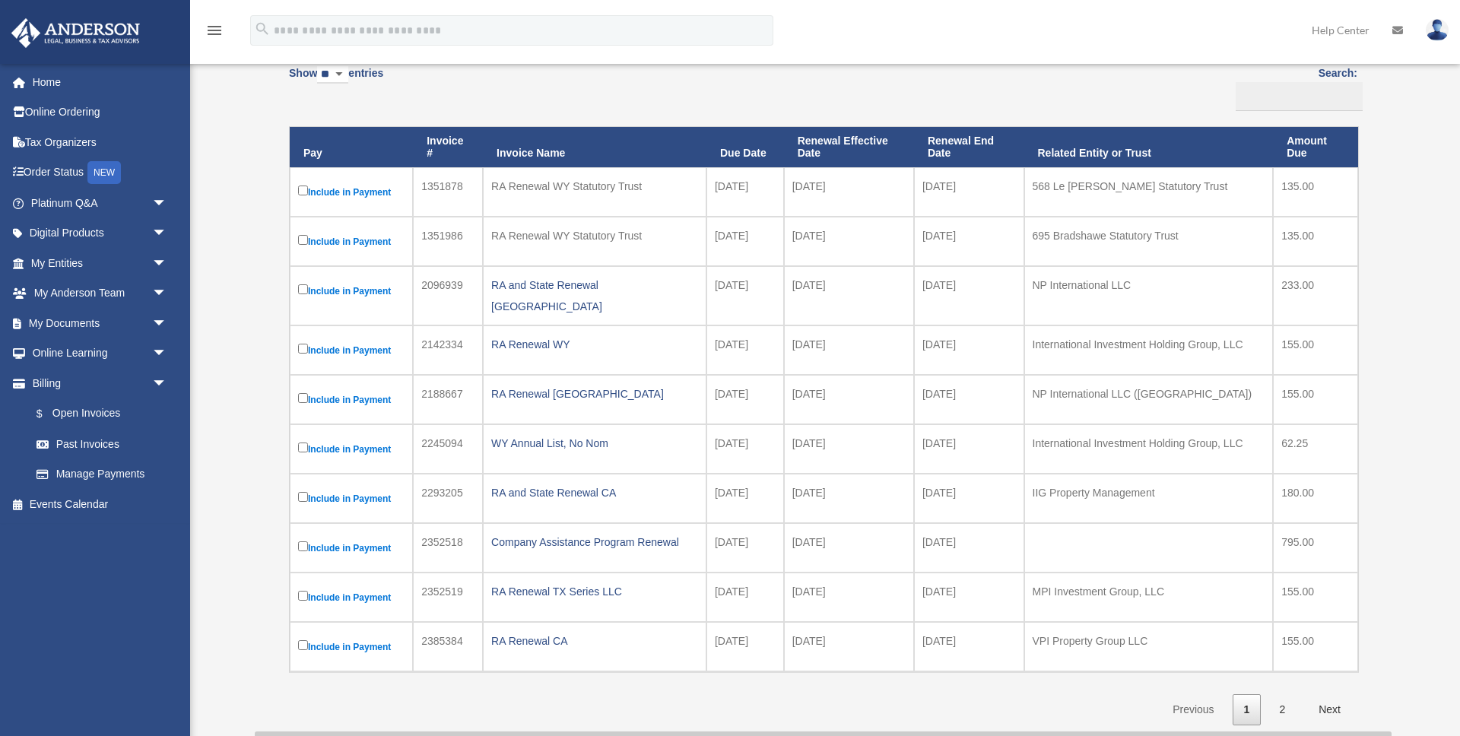
click at [344, 73] on select "** ** ** ***" at bounding box center [332, 74] width 31 height 17
select select "**"
click at [320, 66] on select "** ** ** ***" at bounding box center [332, 74] width 31 height 17
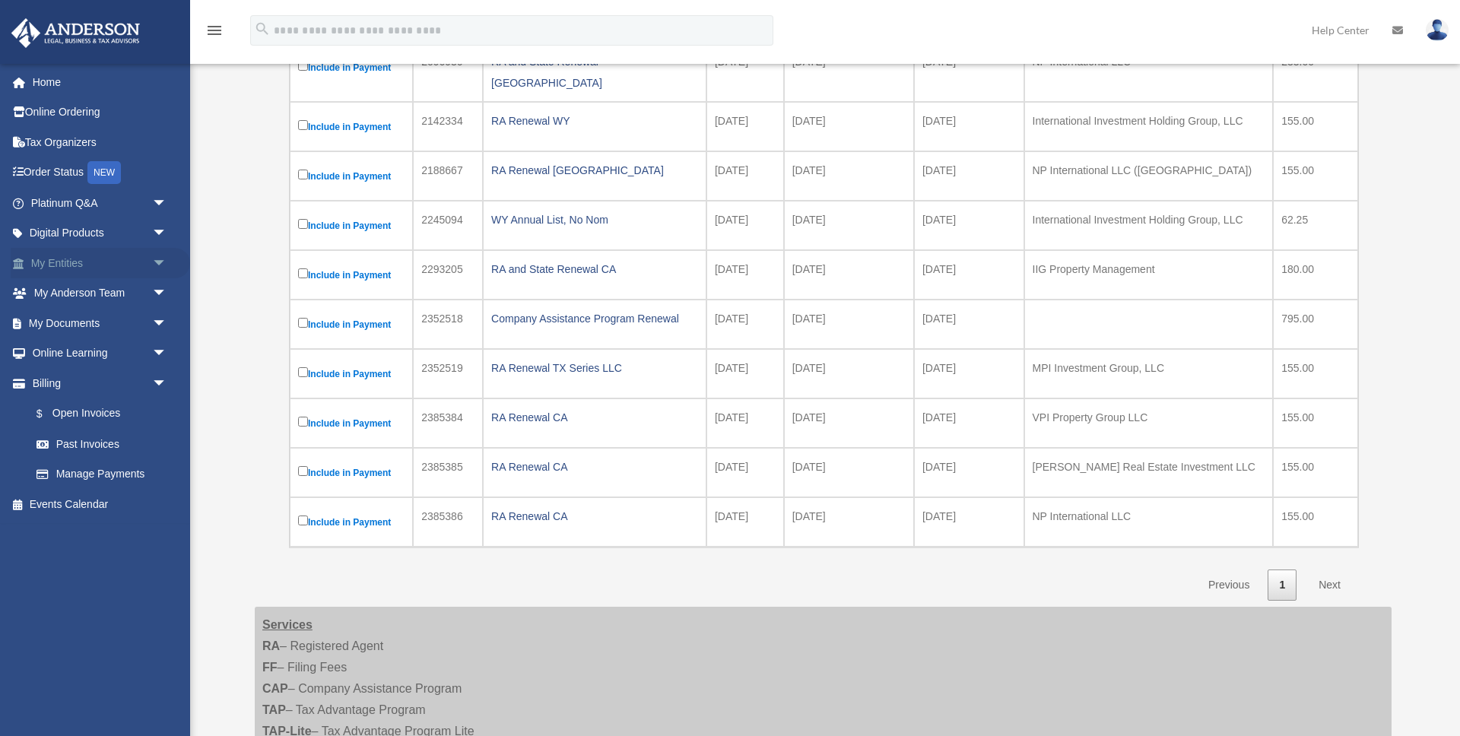
scroll to position [390, 0]
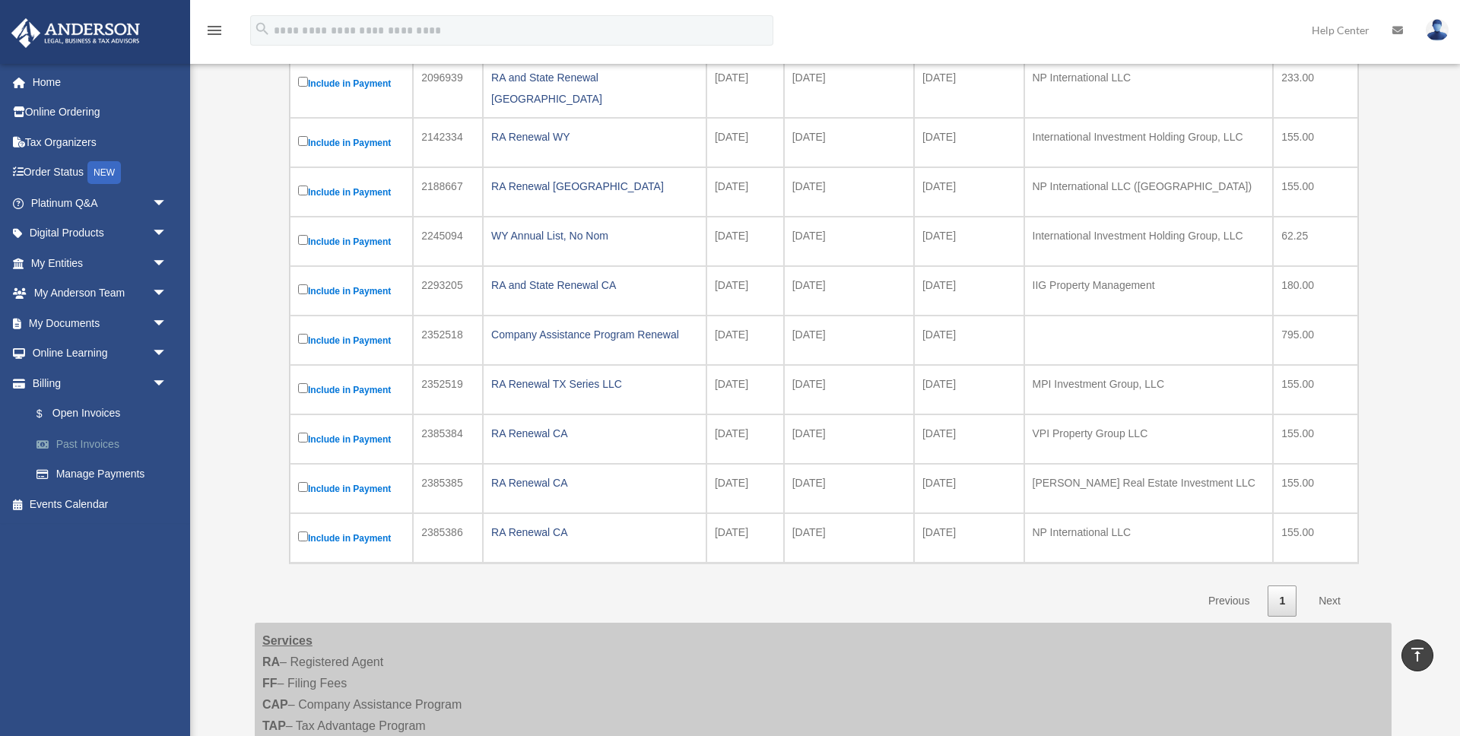
click at [96, 441] on link "Past Invoices" at bounding box center [105, 444] width 169 height 30
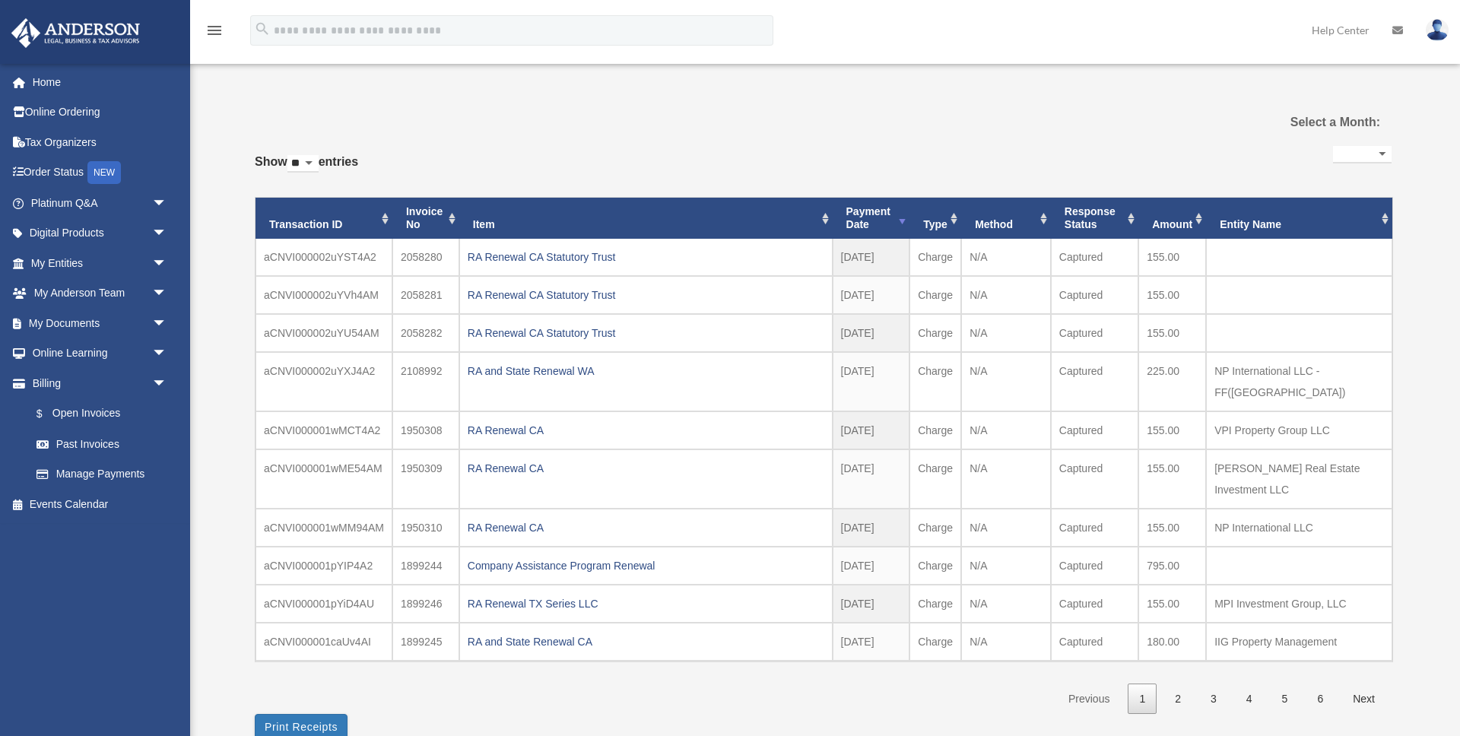
select select
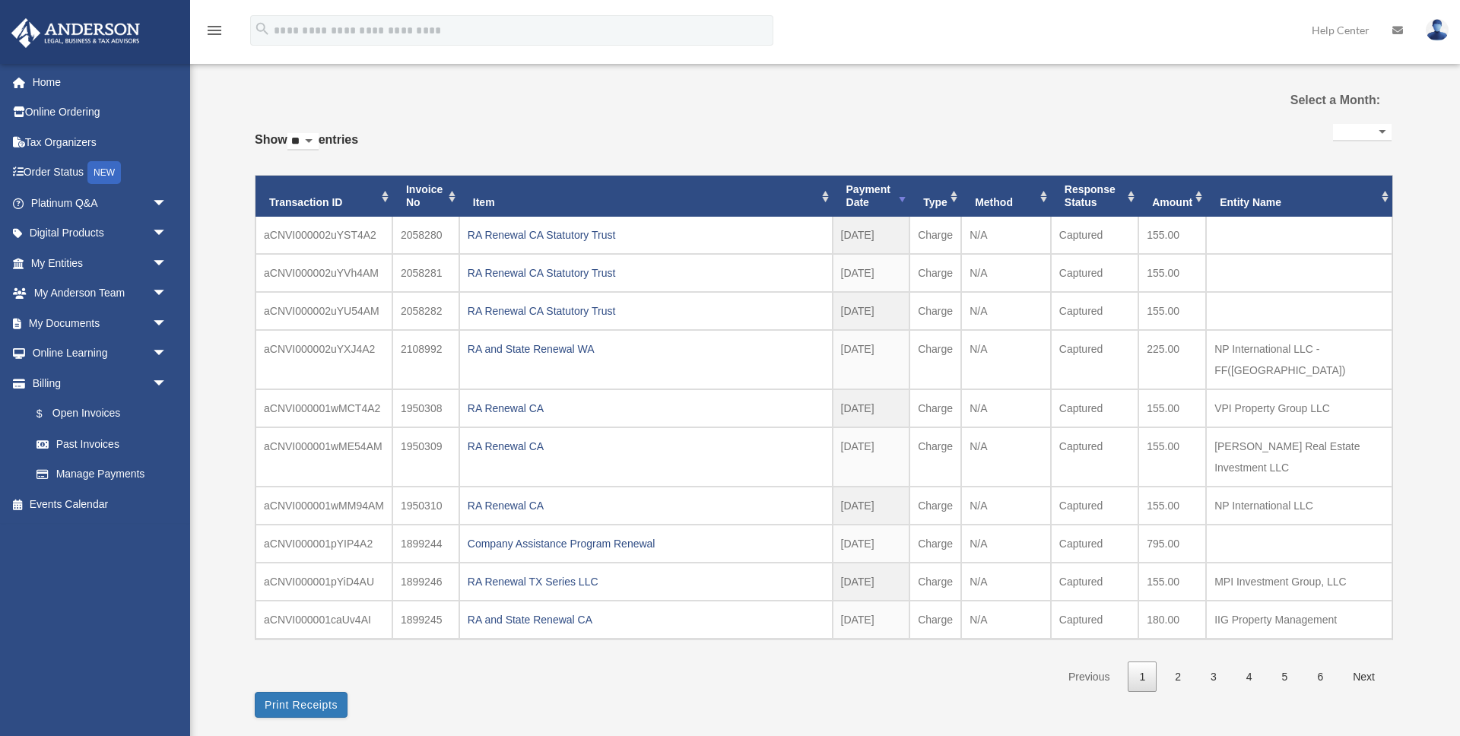
scroll to position [52, 0]
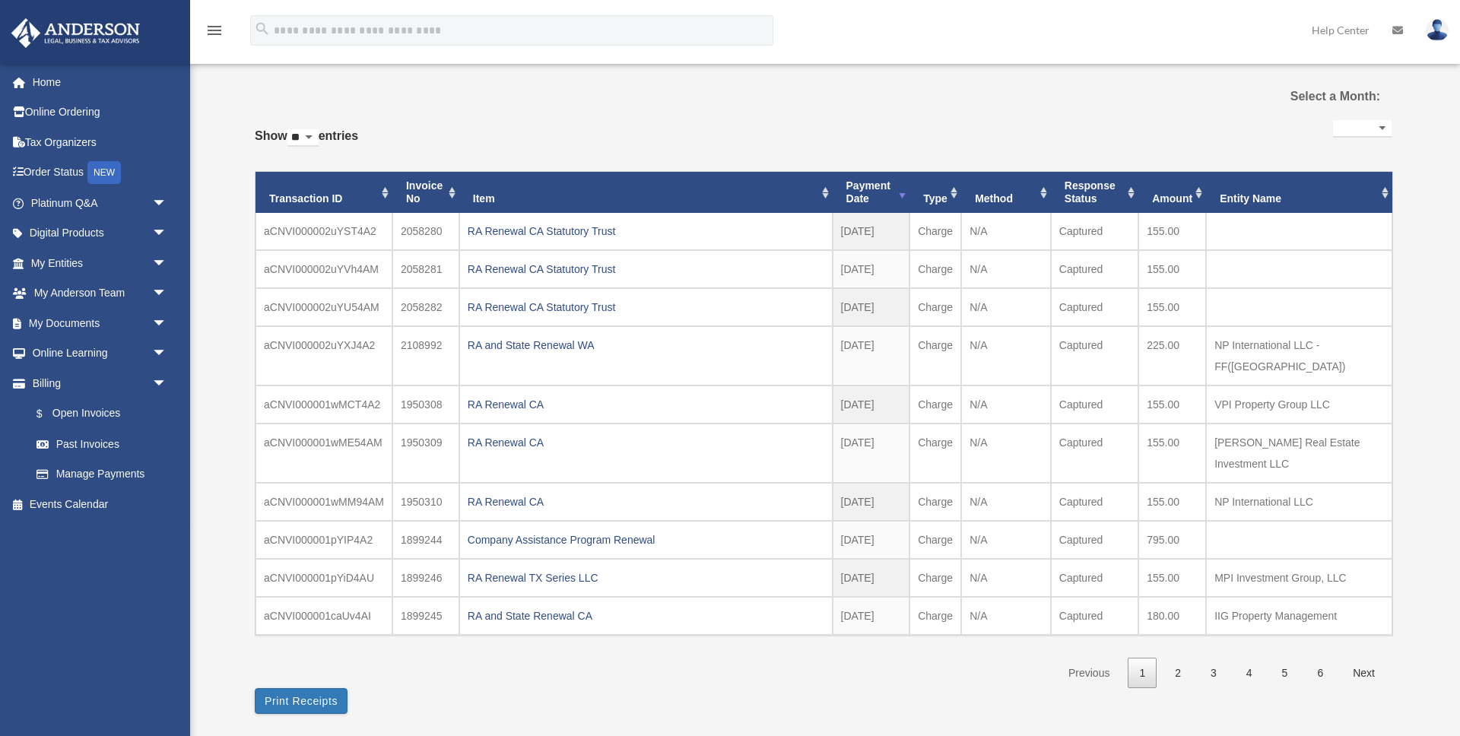
click at [319, 144] on select "** ** ** ***" at bounding box center [302, 137] width 31 height 17
select select "**"
click at [290, 129] on select "** ** ** ***" at bounding box center [302, 137] width 31 height 17
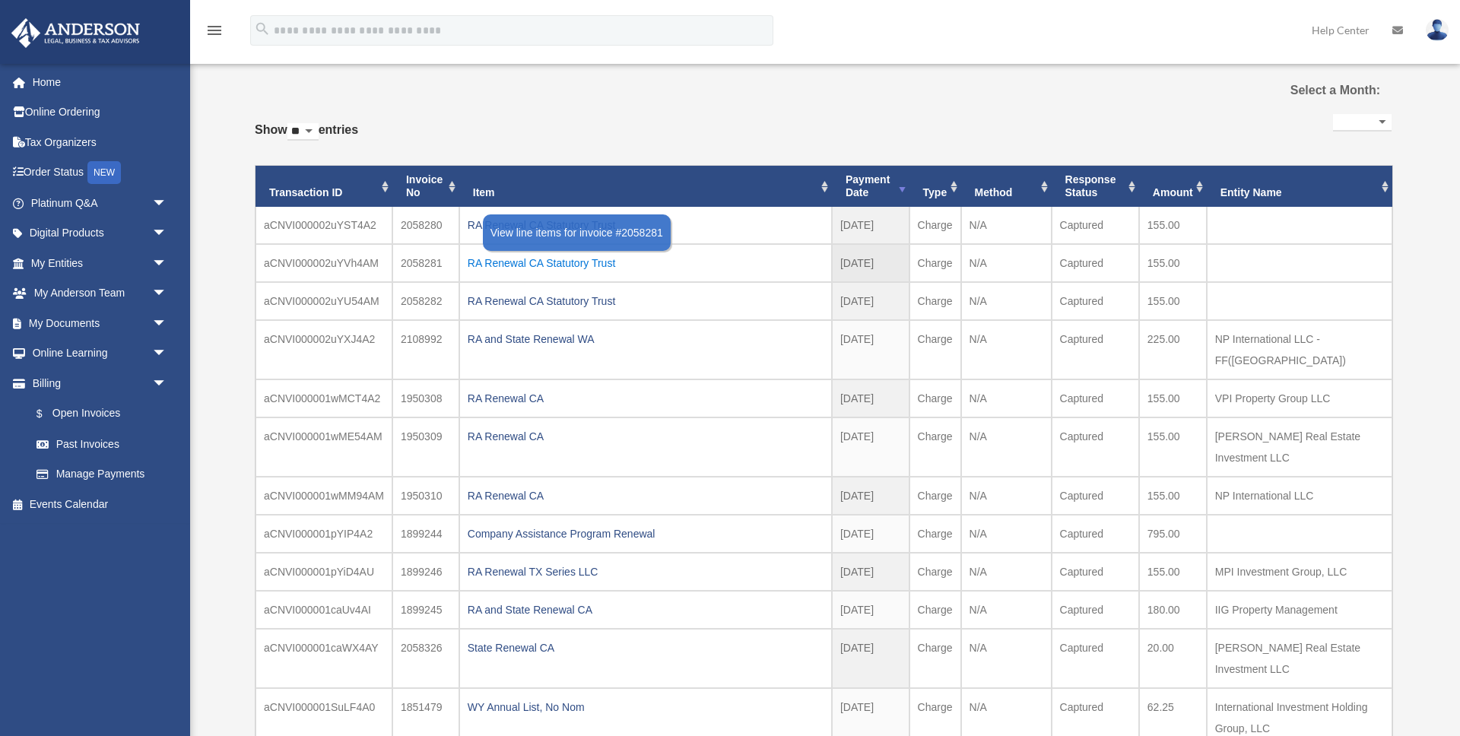
scroll to position [0, 0]
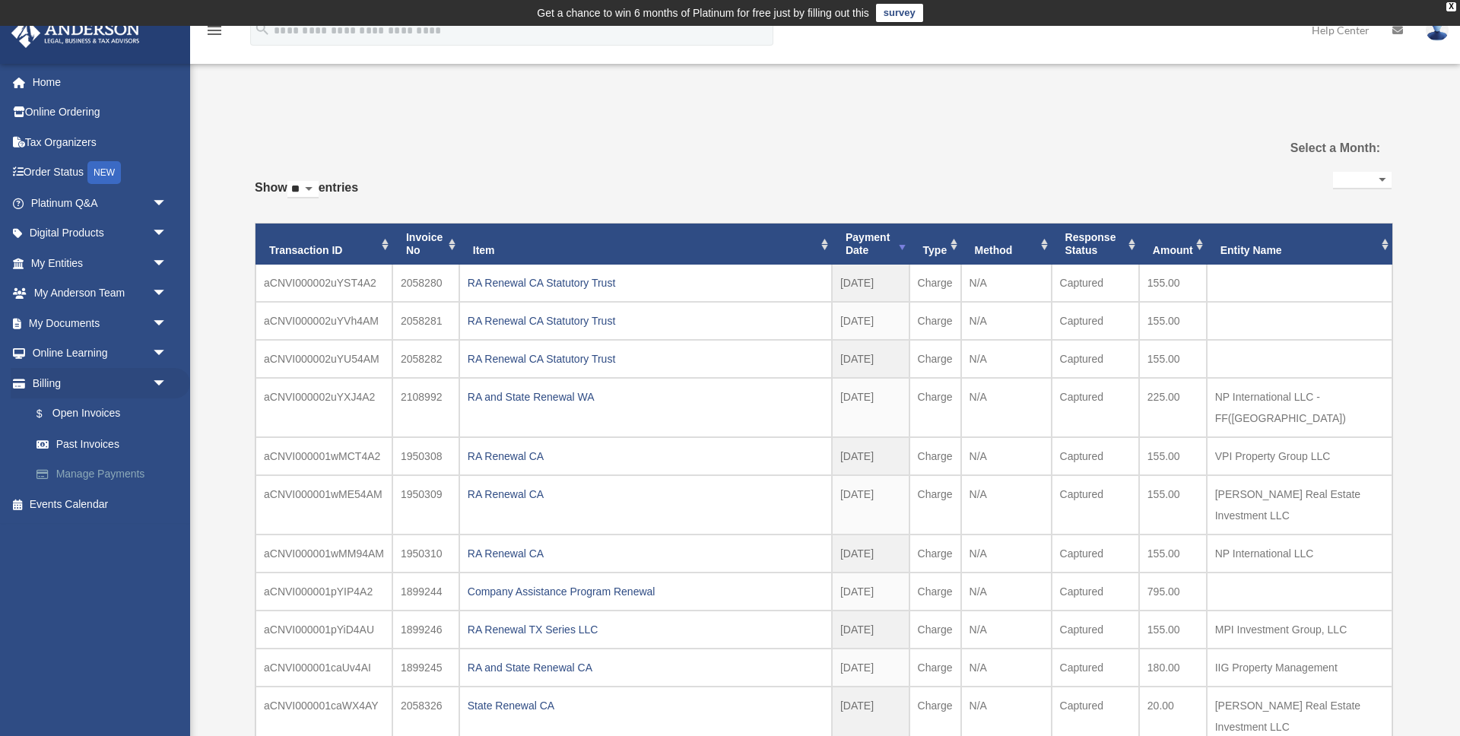
click at [120, 471] on link "Manage Payments" at bounding box center [105, 474] width 169 height 30
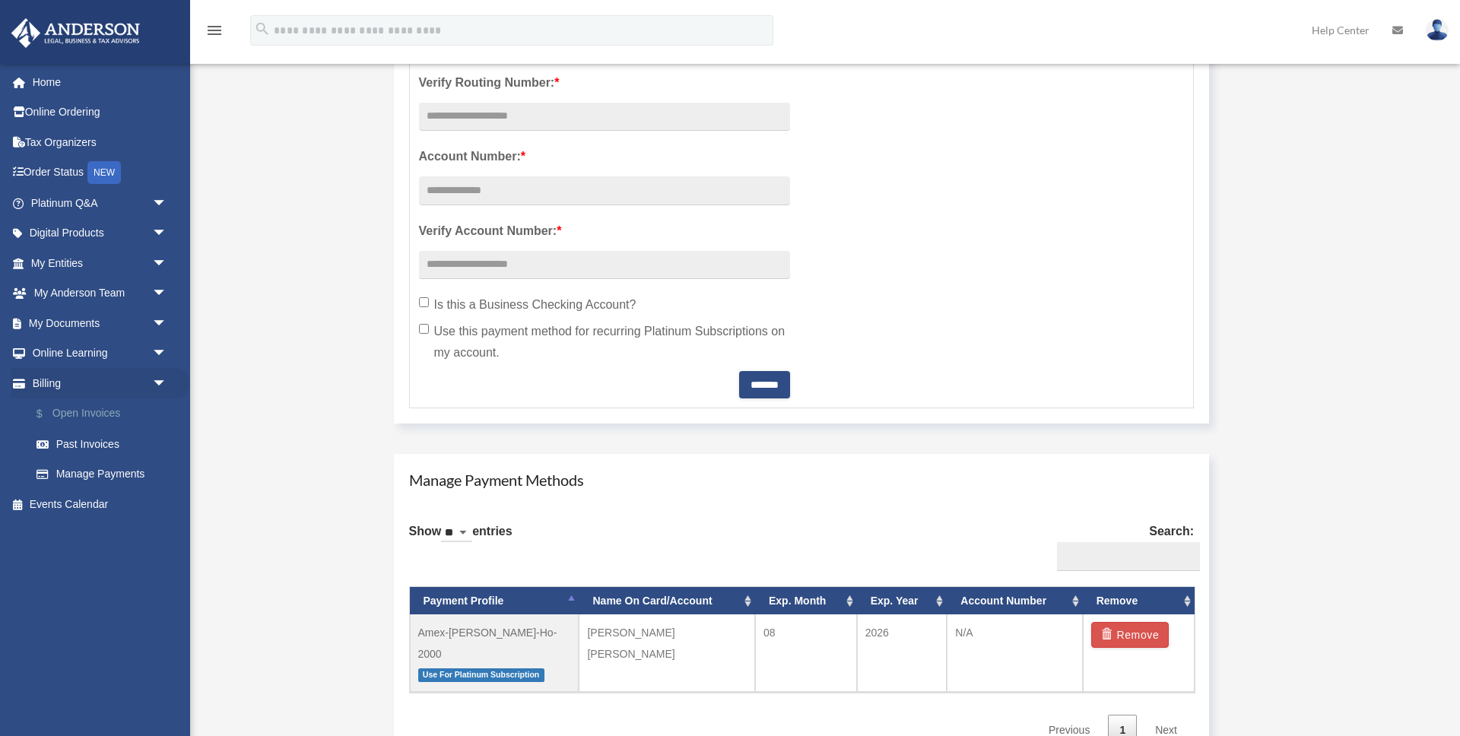
scroll to position [582, 0]
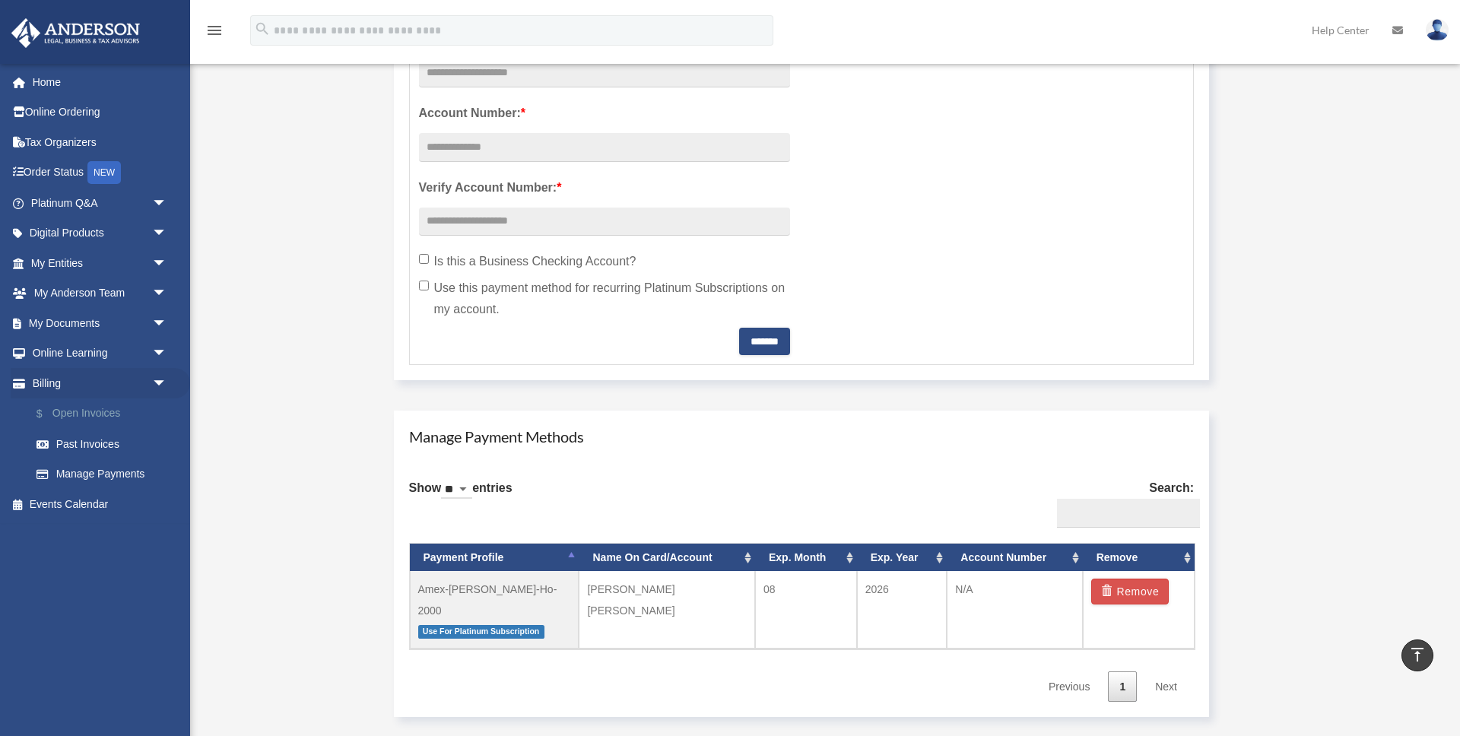
click at [113, 412] on link "$ Open Invoices" at bounding box center [105, 413] width 169 height 31
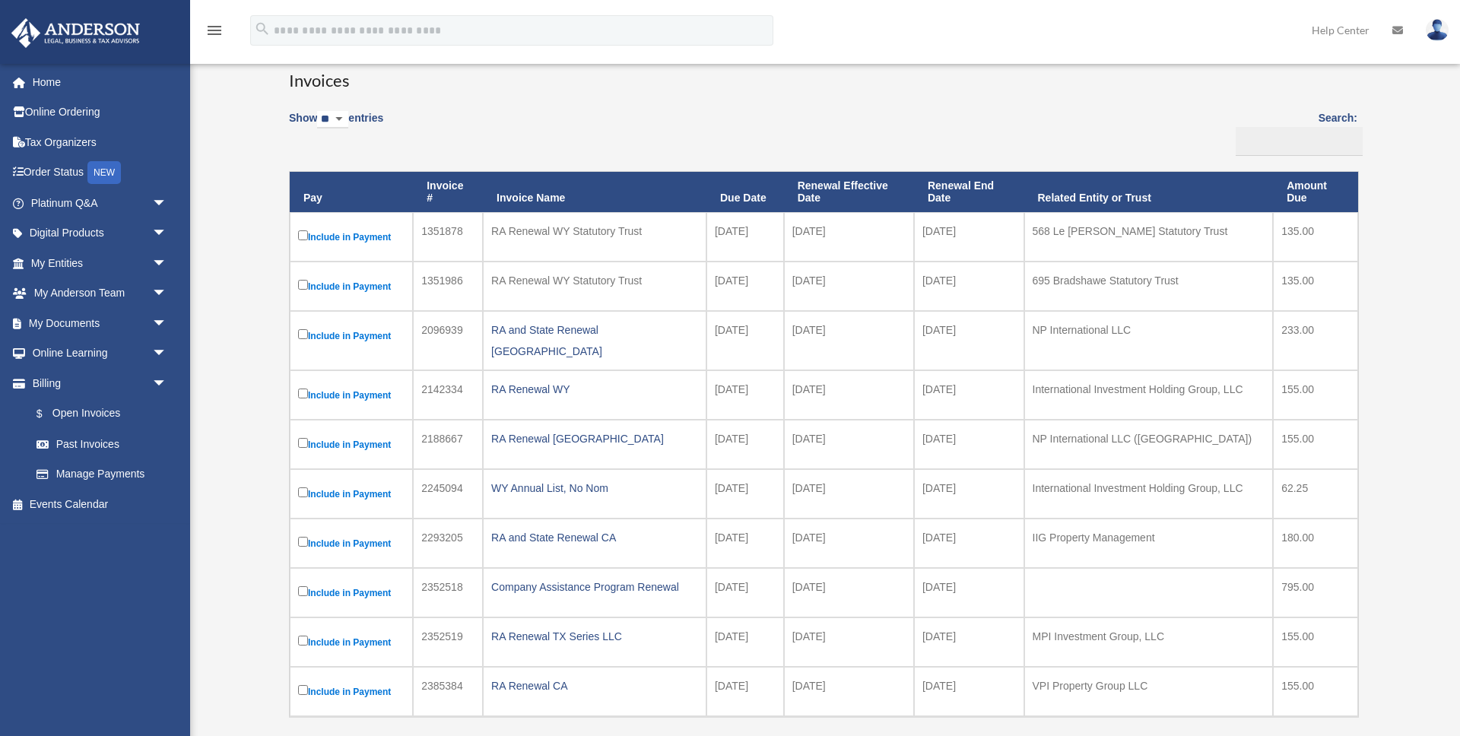
scroll to position [72, 0]
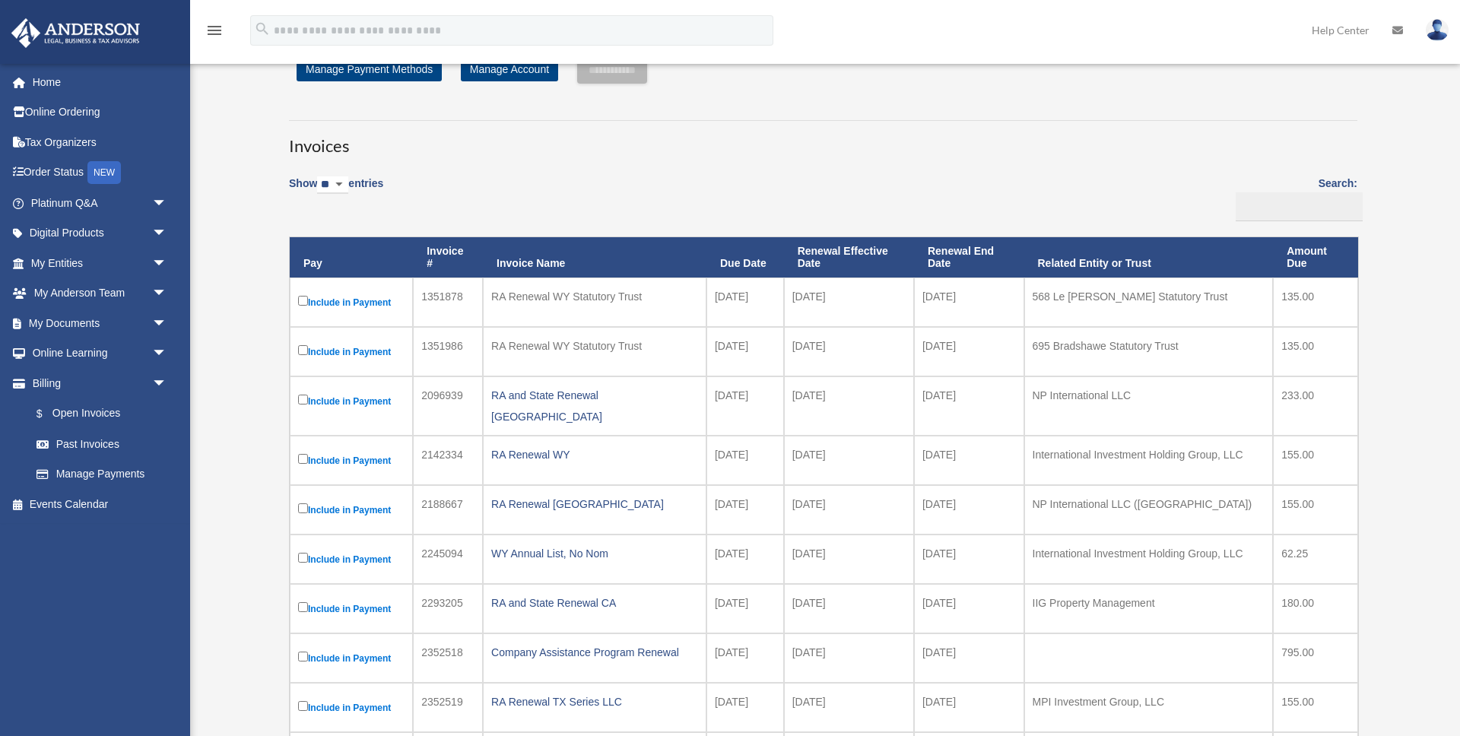
click at [334, 182] on select "** ** ** ***" at bounding box center [332, 184] width 31 height 17
select select "**"
click at [320, 176] on select "** ** ** ***" at bounding box center [332, 184] width 31 height 17
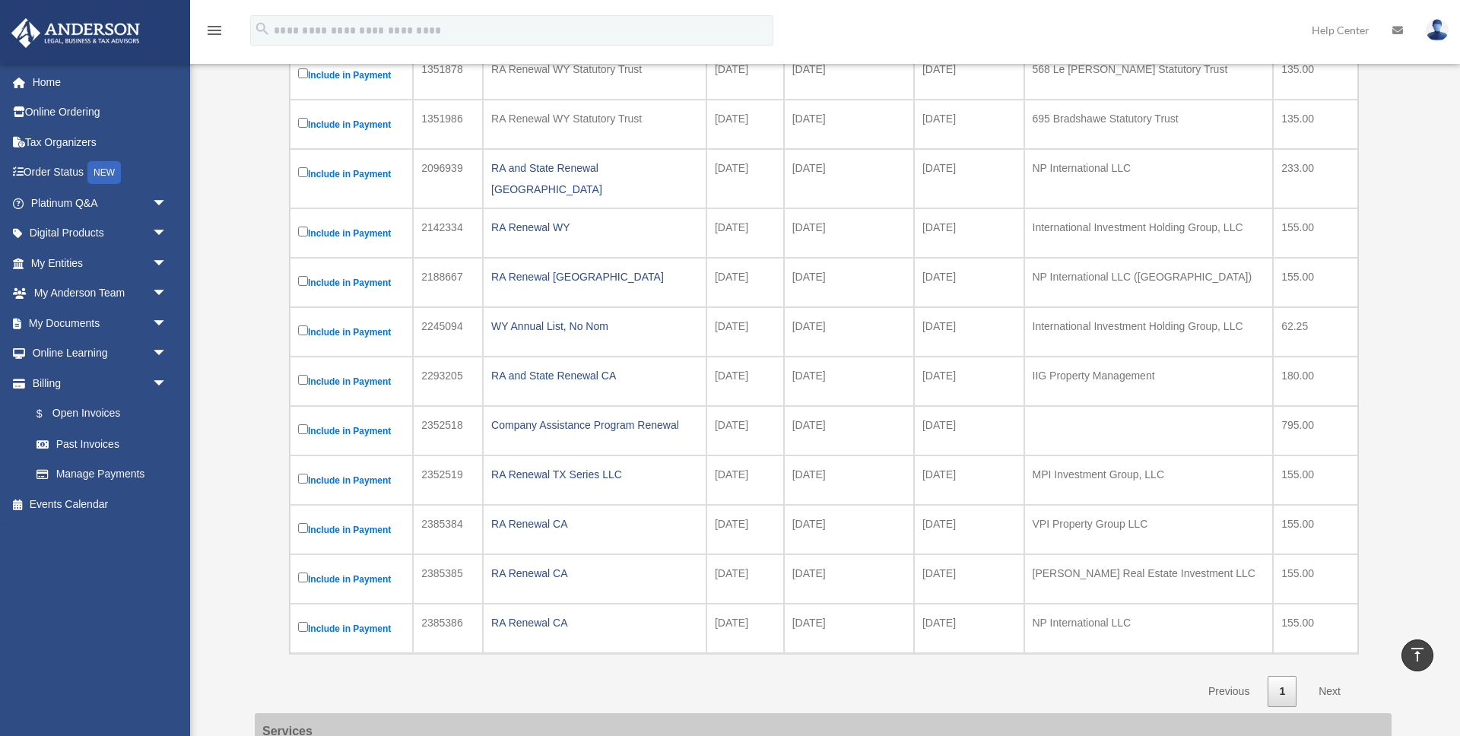
click at [247, 227] on div "**********" at bounding box center [822, 427] width 1159 height 1233
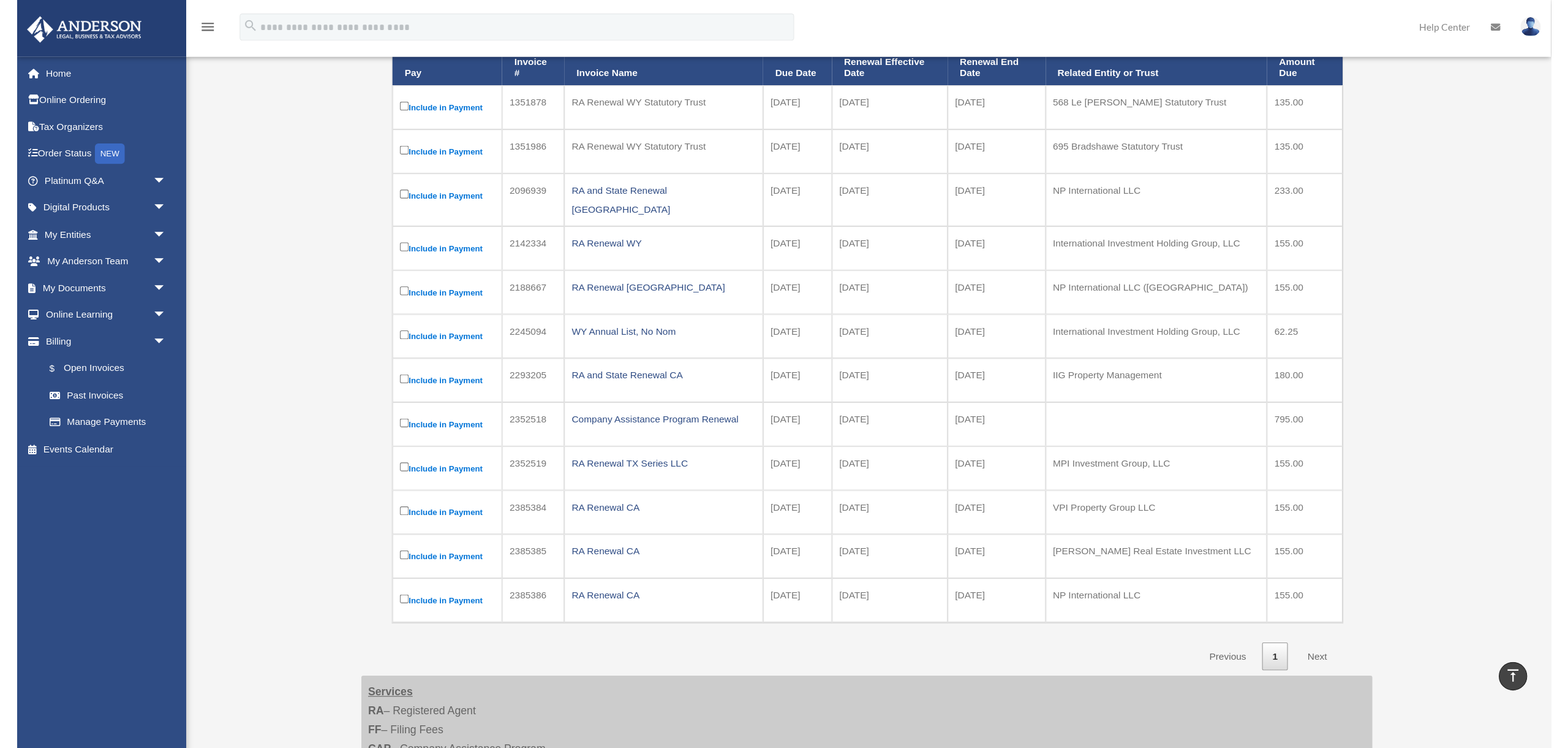
scroll to position [220, 0]
